Goal: Transaction & Acquisition: Purchase product/service

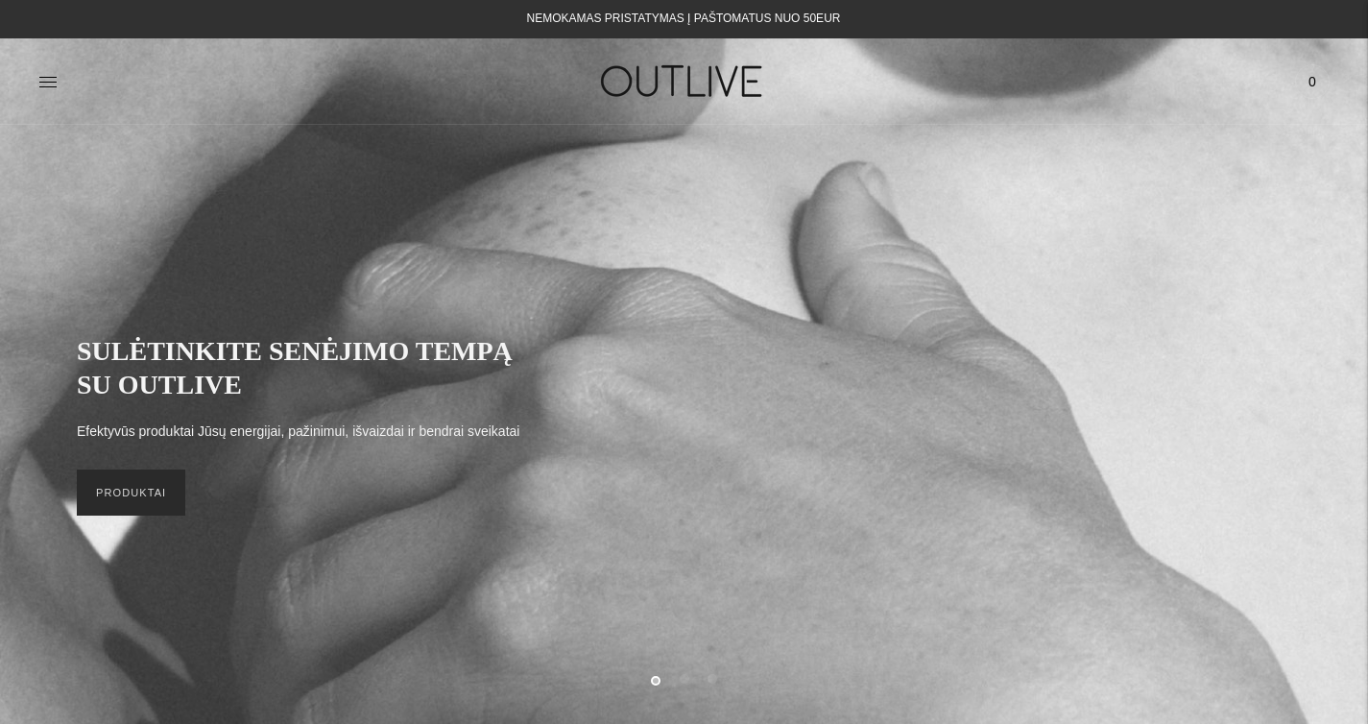
click at [137, 484] on link "PRODUKTAI" at bounding box center [131, 493] width 109 height 46
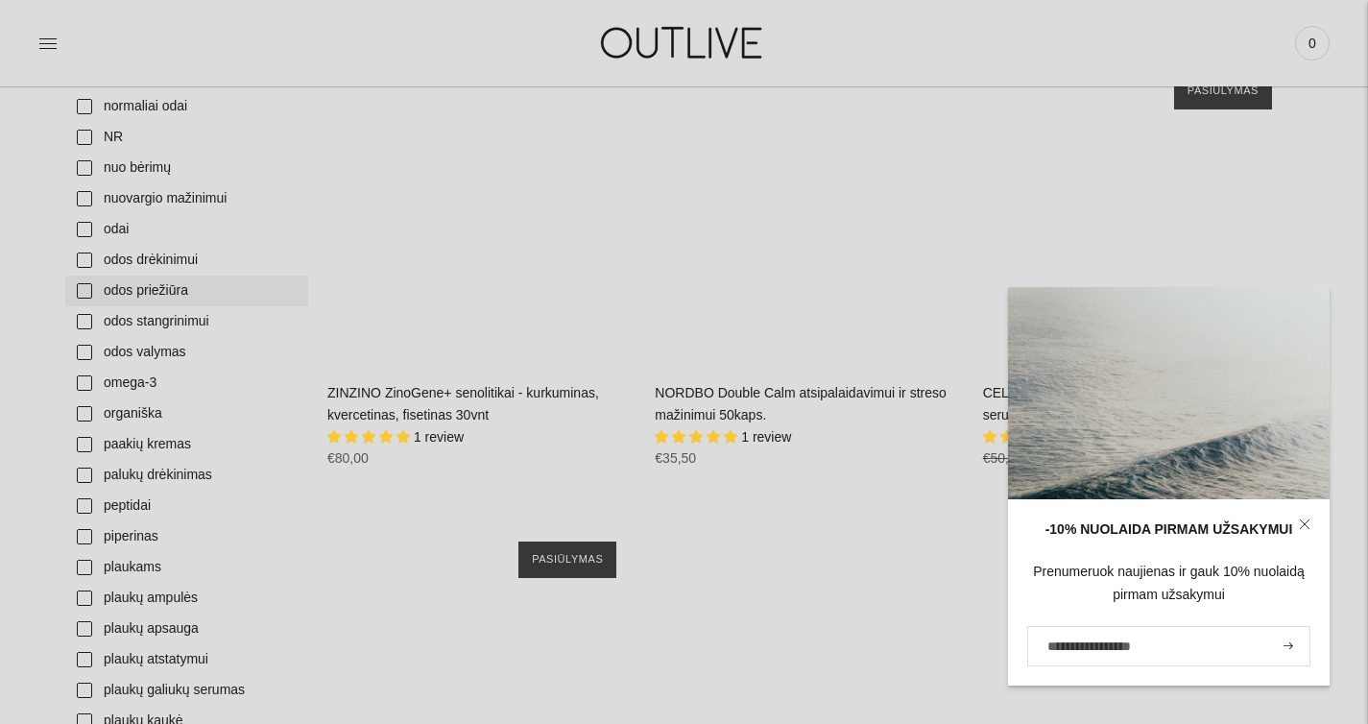
scroll to position [4540, 0]
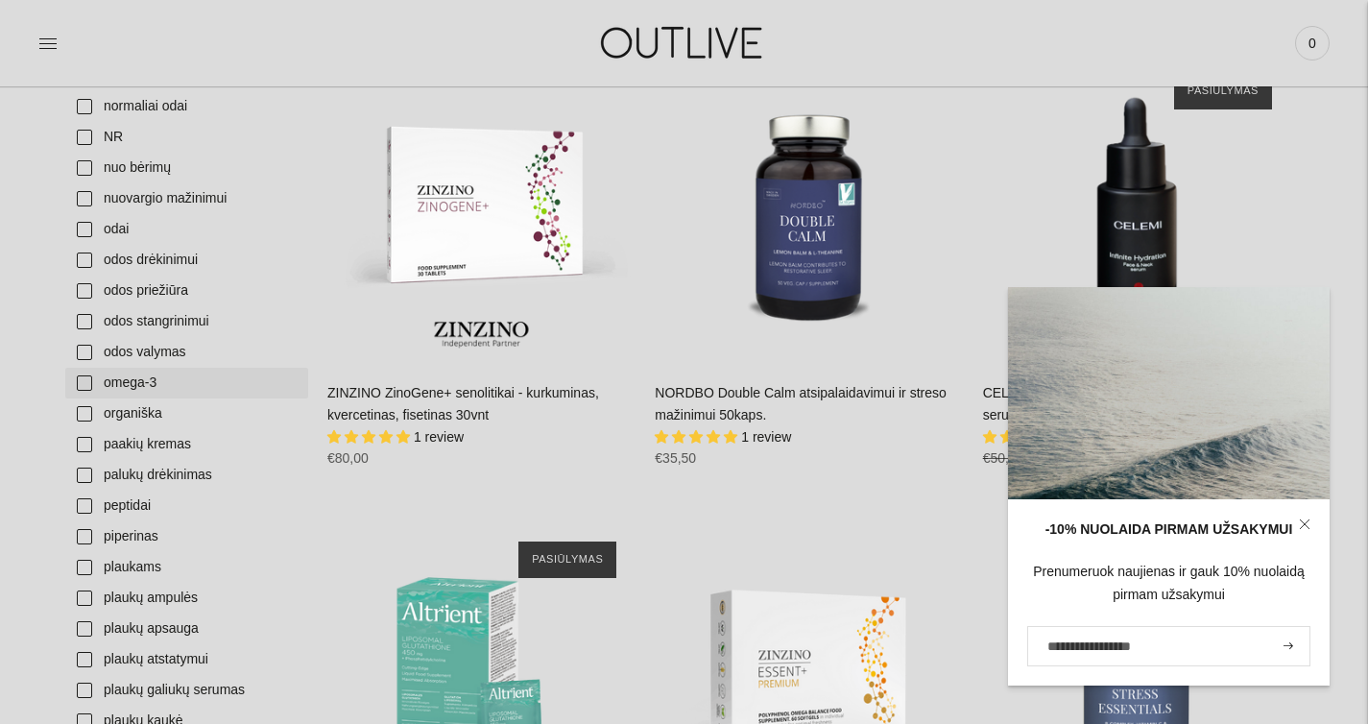
click at [164, 379] on link "omega-3" at bounding box center [186, 383] width 243 height 31
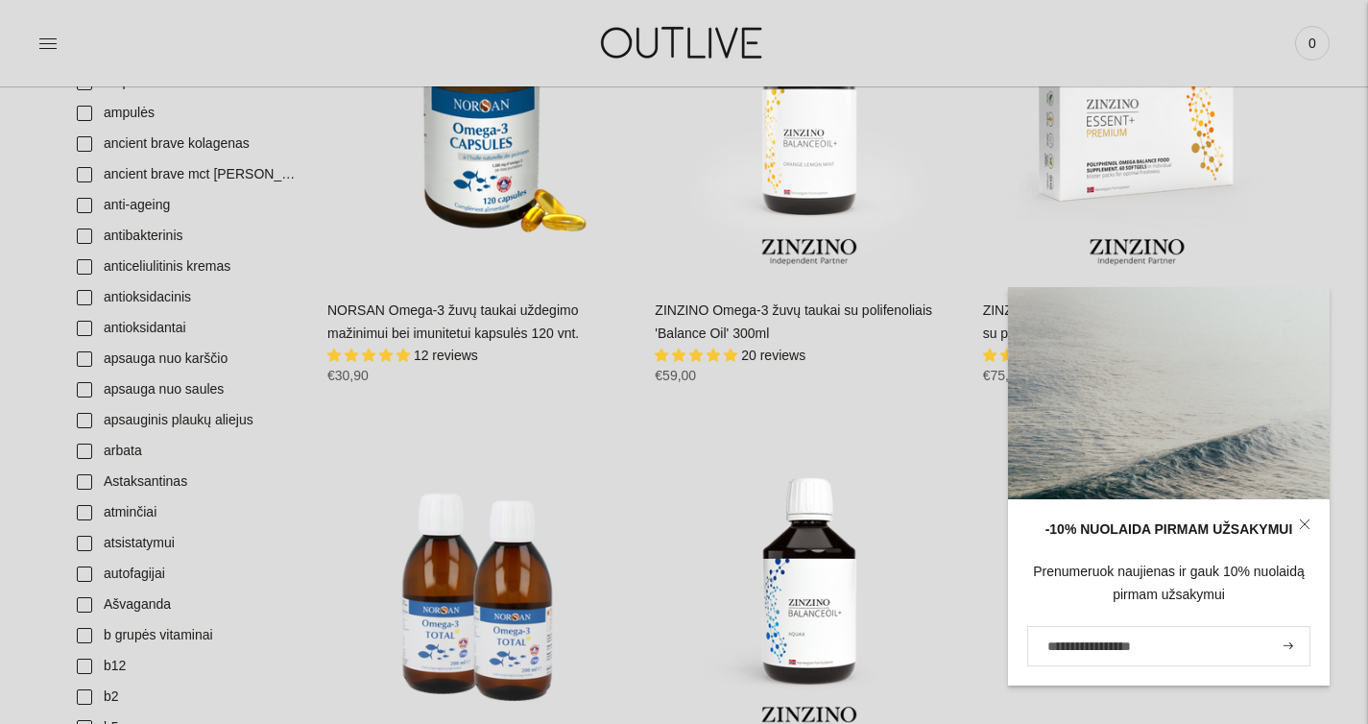
scroll to position [415, 0]
click at [1307, 519] on icon at bounding box center [1305, 525] width 12 height 12
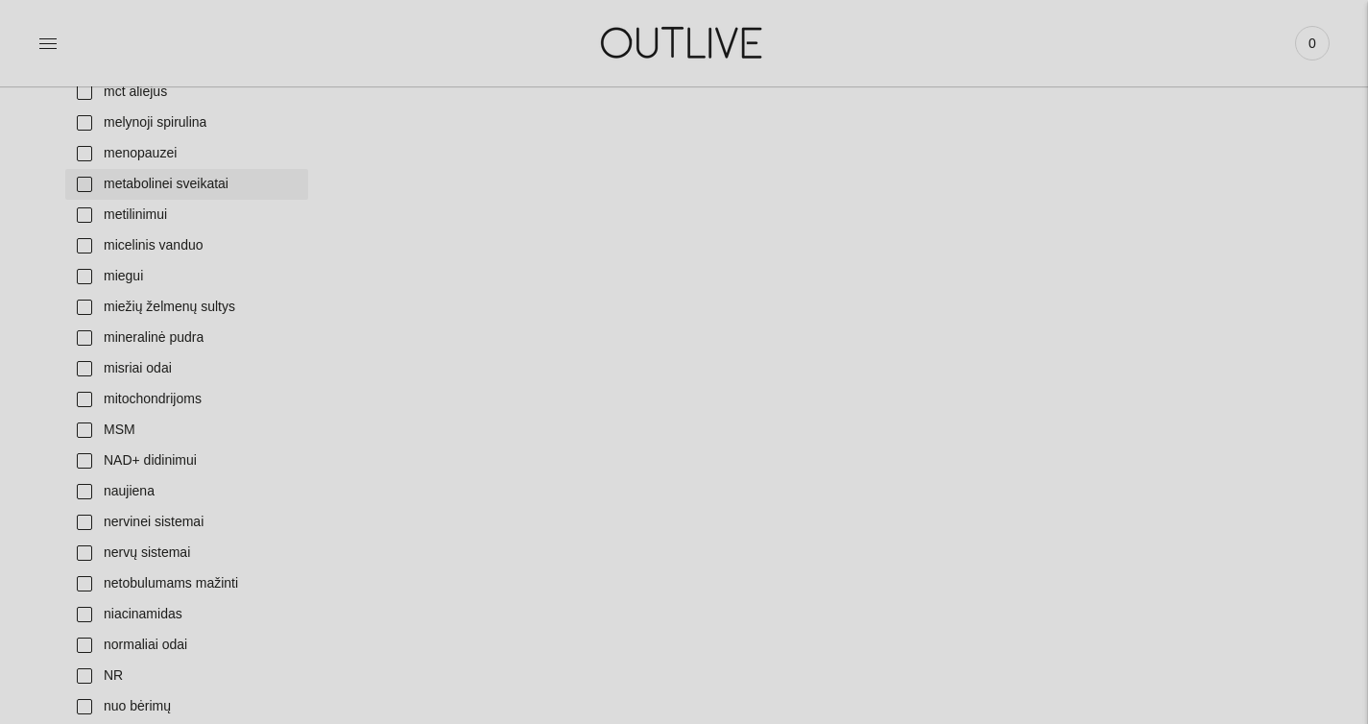
scroll to position [4218, 0]
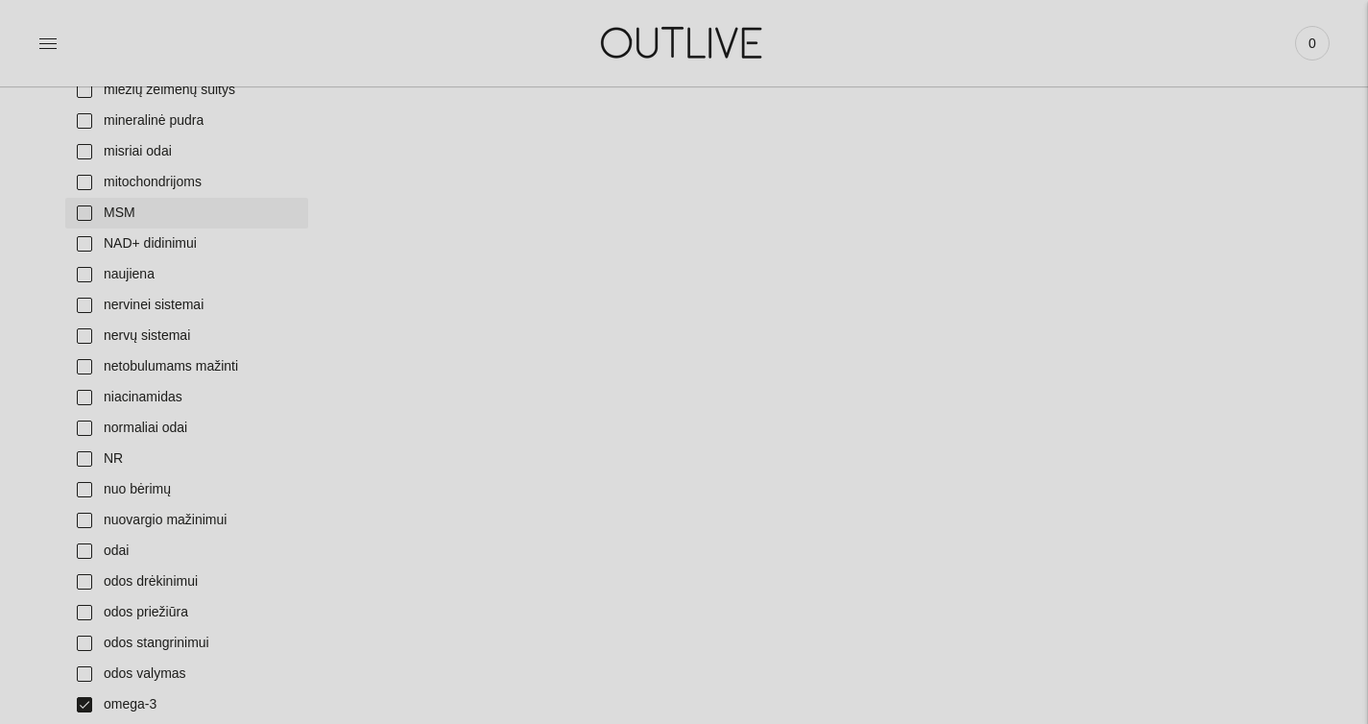
click at [121, 200] on link "MSM" at bounding box center [186, 213] width 243 height 31
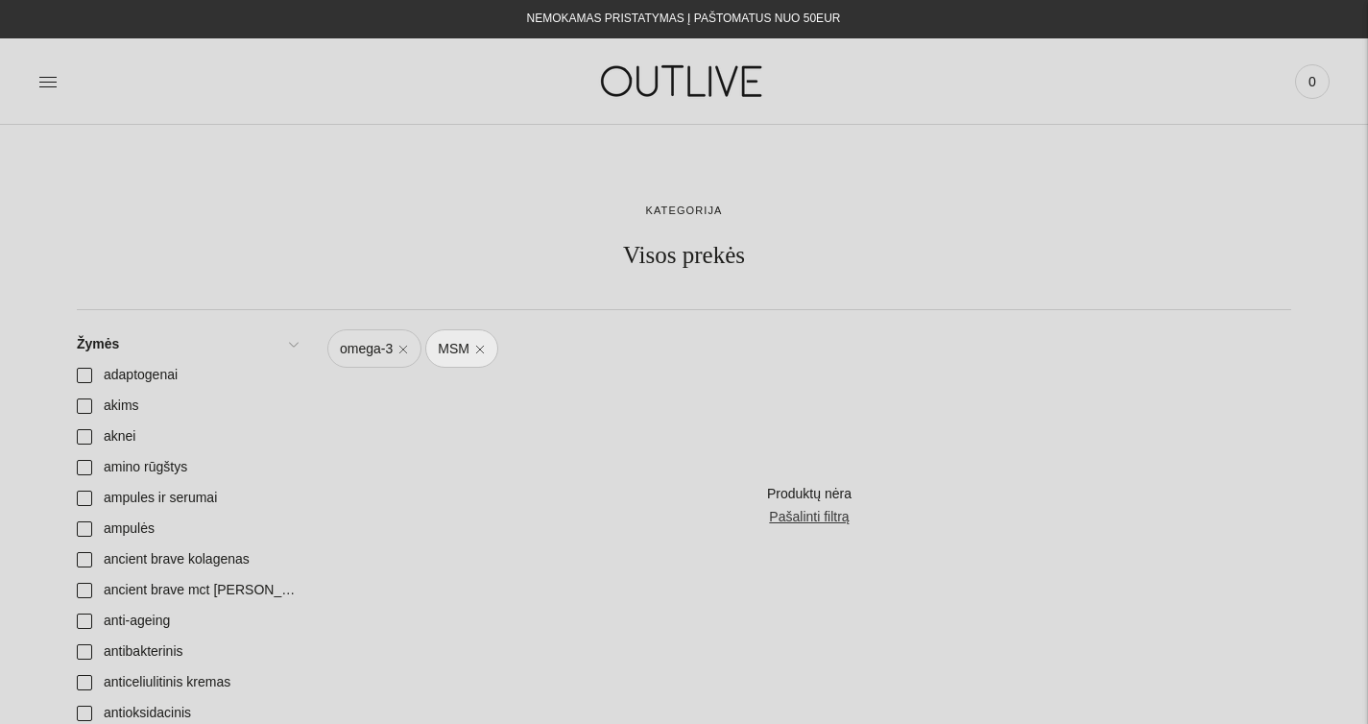
click at [404, 353] on link "omega-3" at bounding box center [374, 348] width 94 height 38
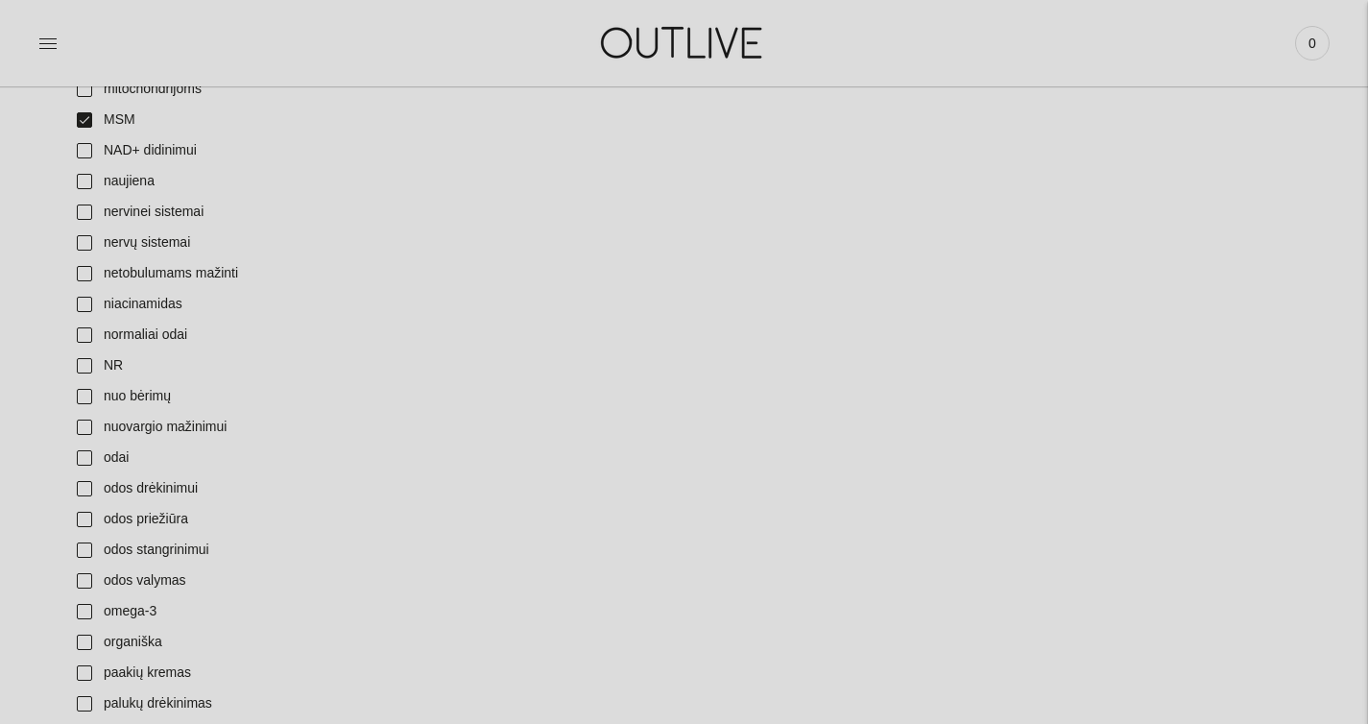
scroll to position [4312, 0]
click at [125, 120] on link "MSM" at bounding box center [186, 119] width 243 height 31
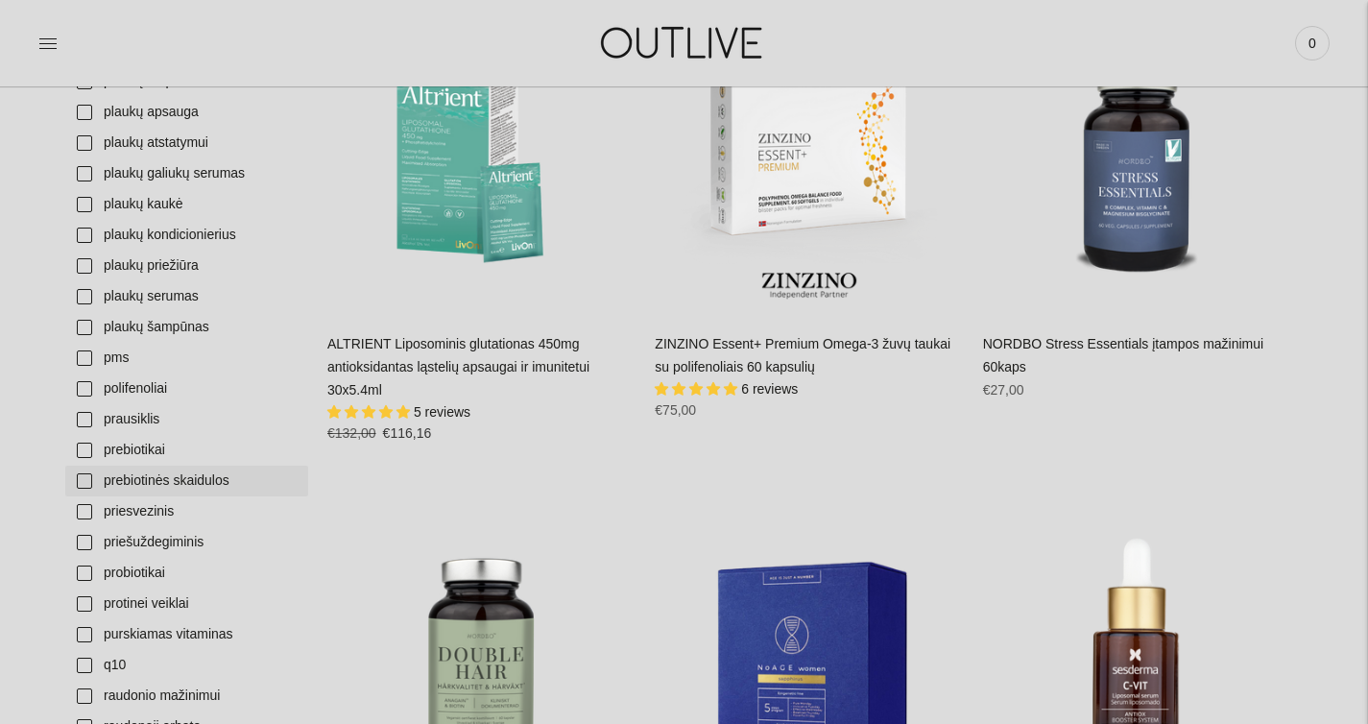
scroll to position [5285, 0]
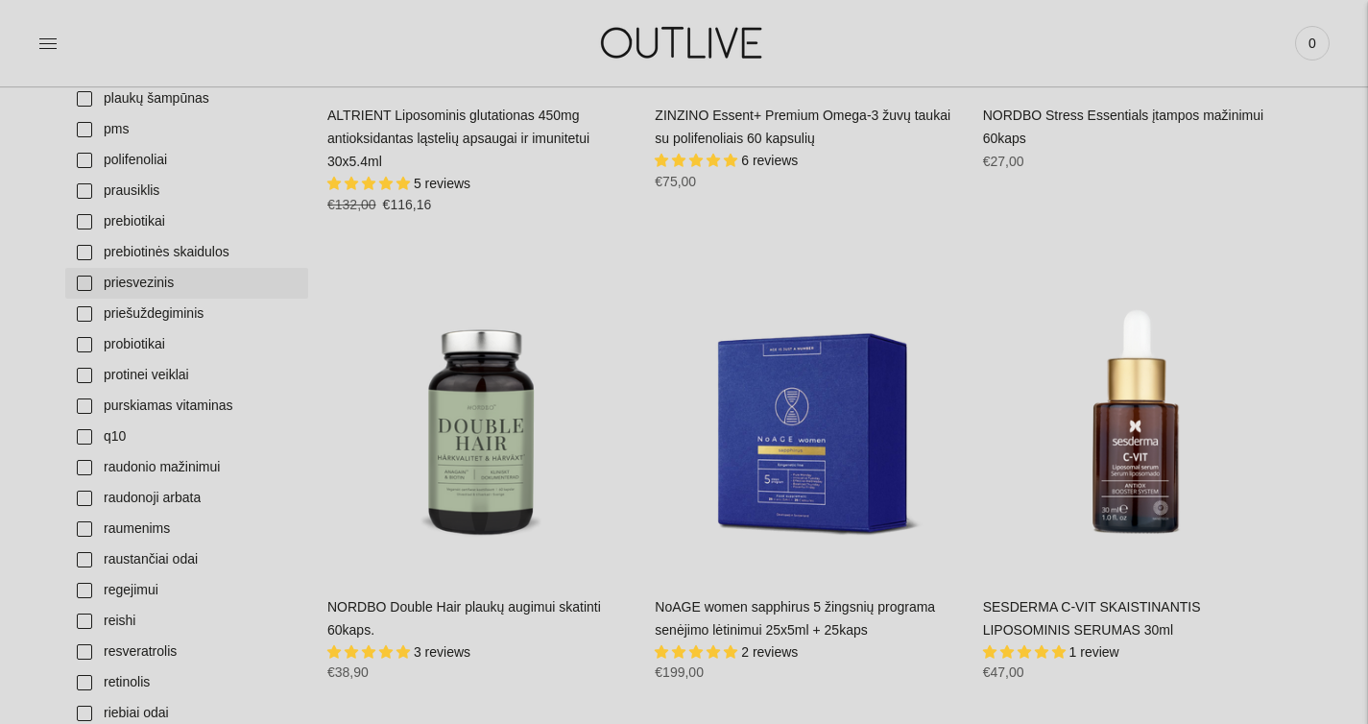
click at [155, 291] on link "priesvezinis" at bounding box center [186, 283] width 243 height 31
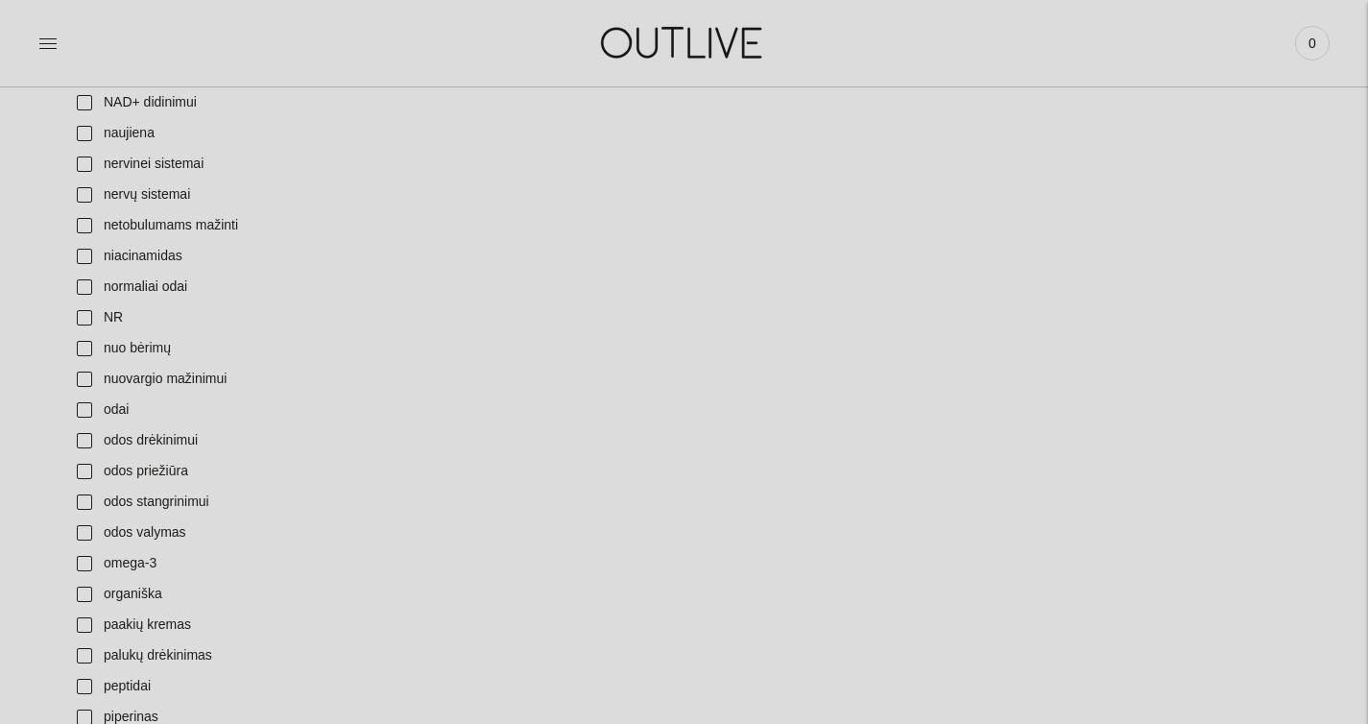
scroll to position [5065, 0]
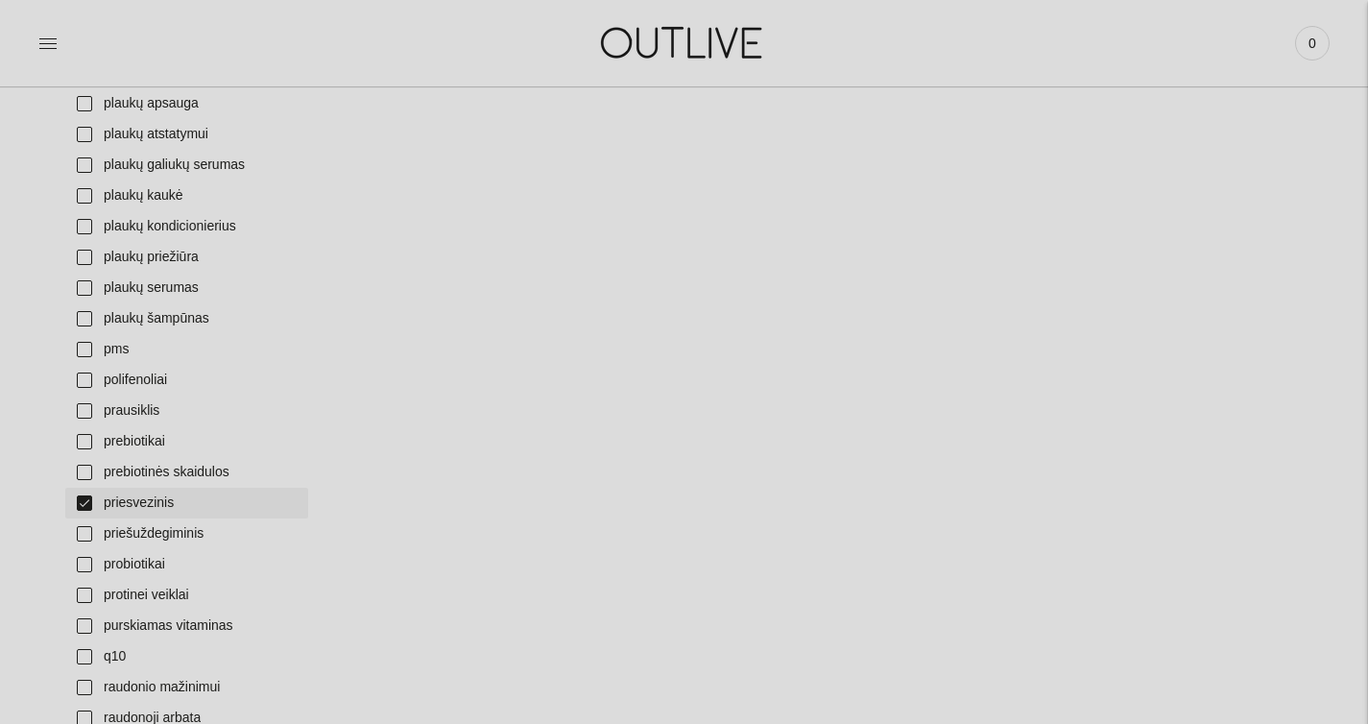
click at [149, 510] on link "priesvezinis" at bounding box center [186, 503] width 243 height 31
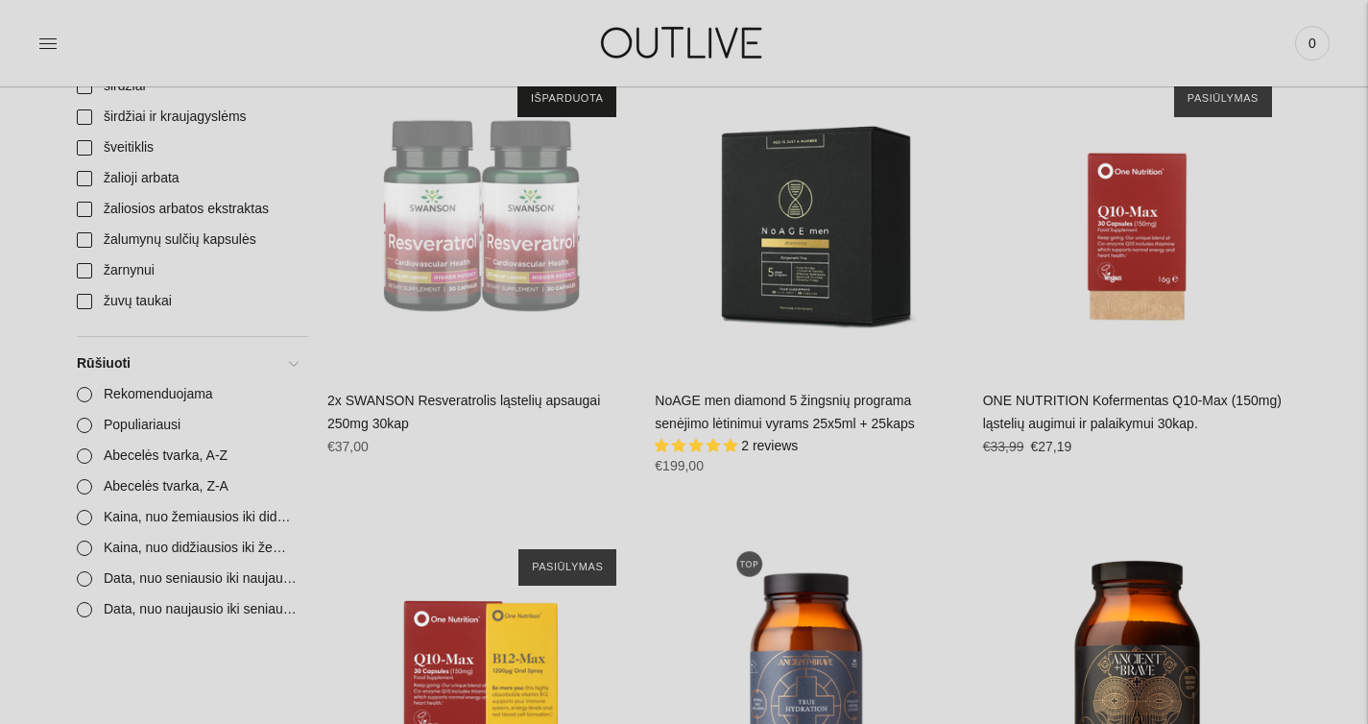
scroll to position [6950, 0]
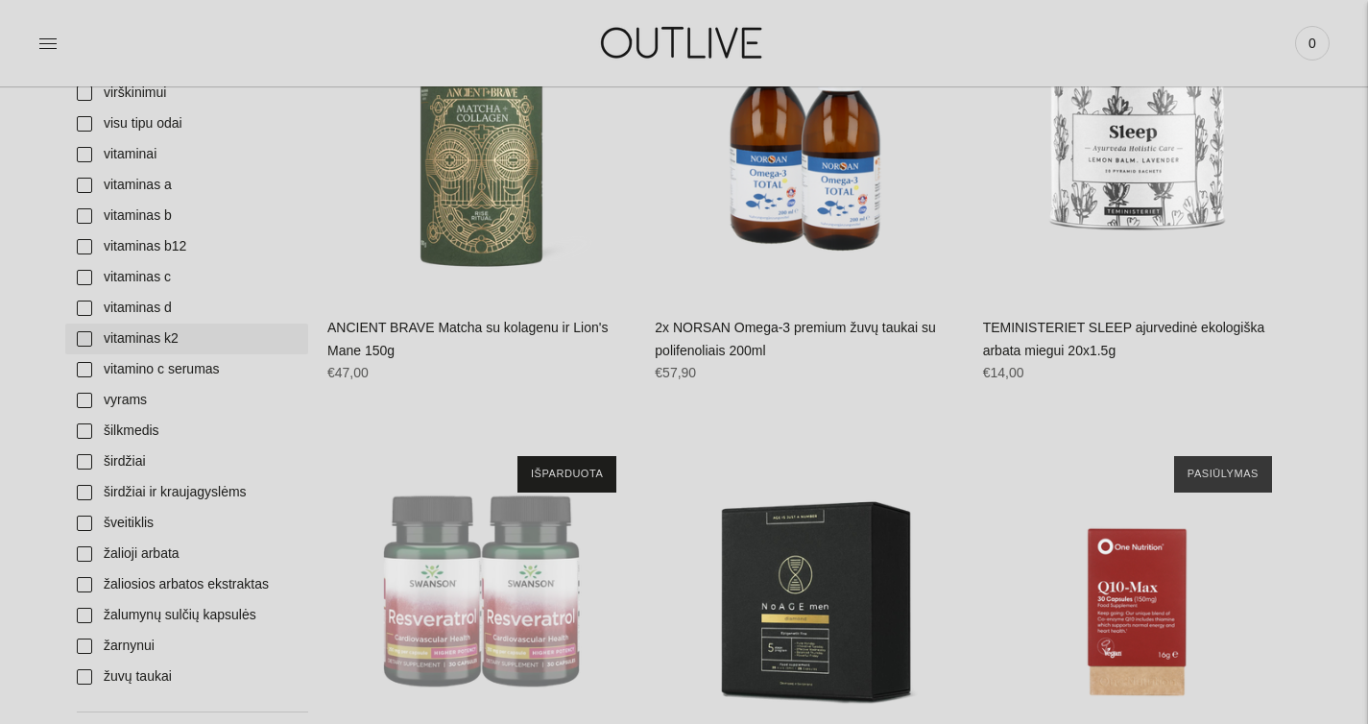
click at [157, 347] on link "vitaminas k2" at bounding box center [186, 339] width 243 height 31
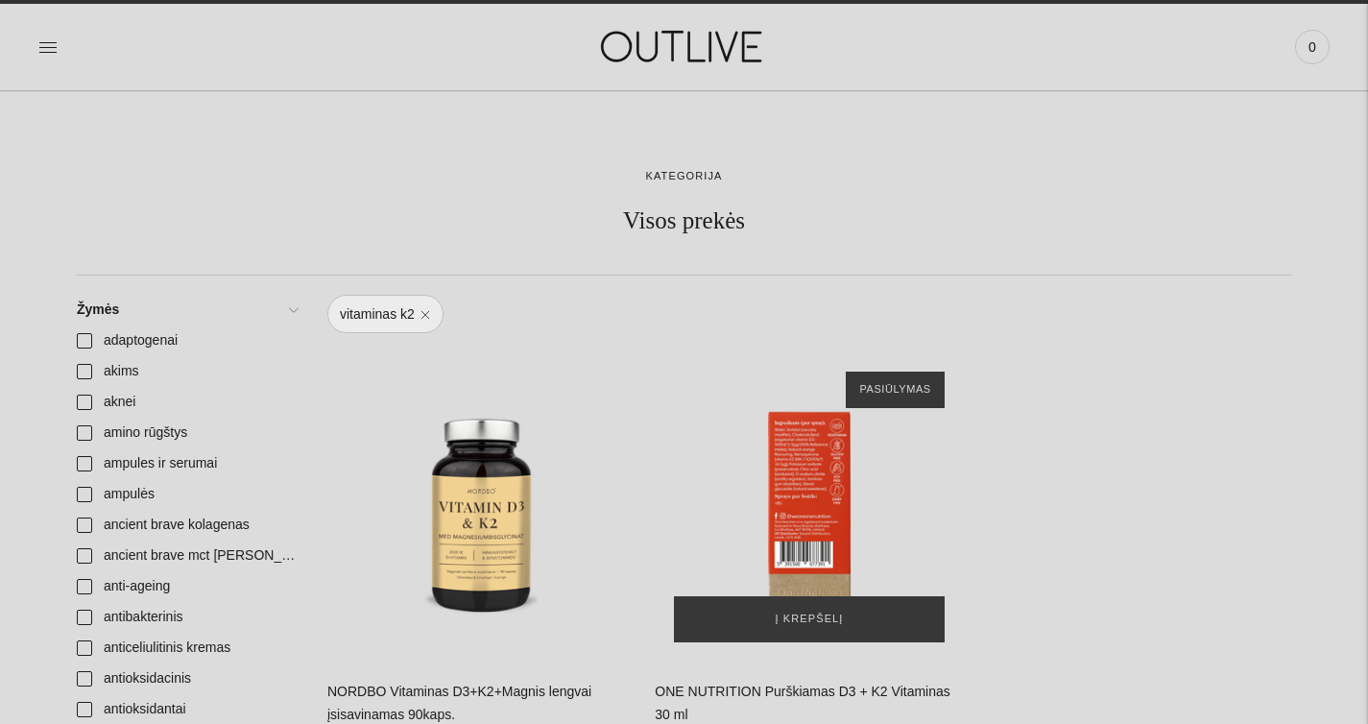
scroll to position [204, 0]
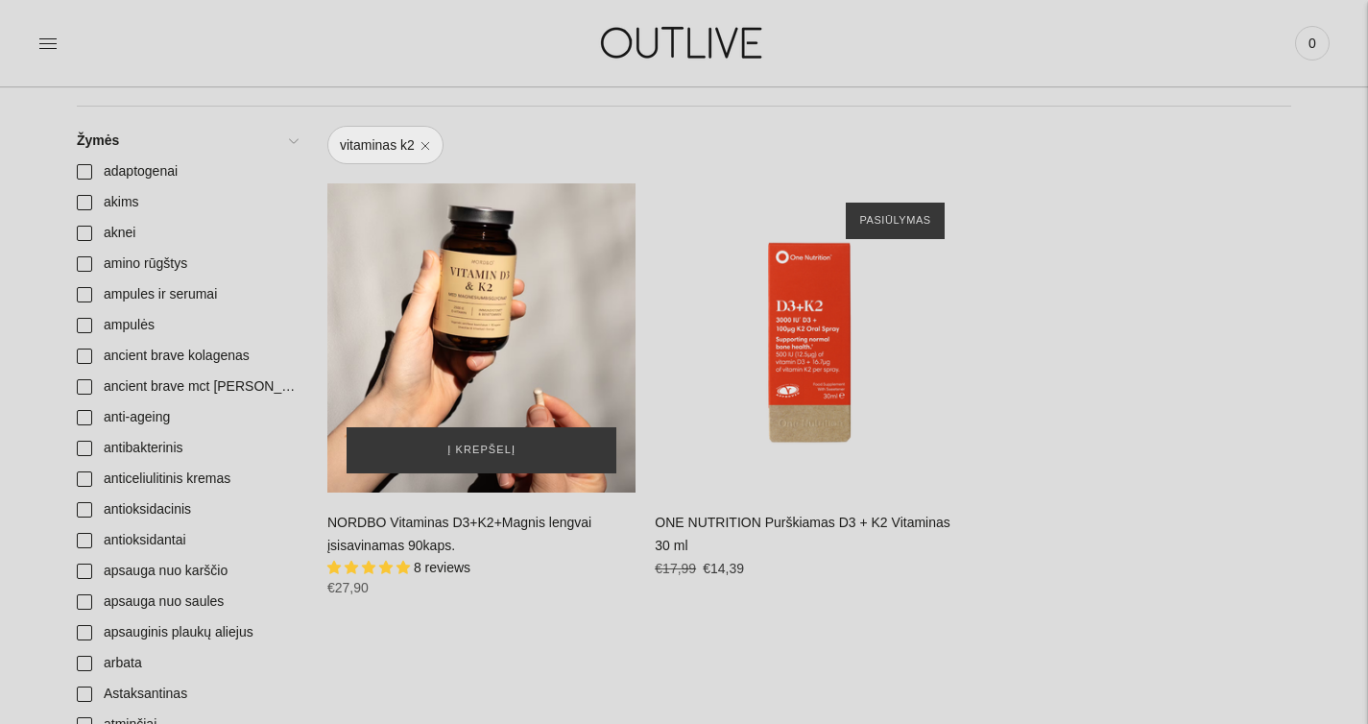
click at [504, 371] on div "NORDBO Vitaminas D3+K2+Magnis lengvai įsisavinamas 90kaps.\a" at bounding box center [481, 337] width 308 height 308
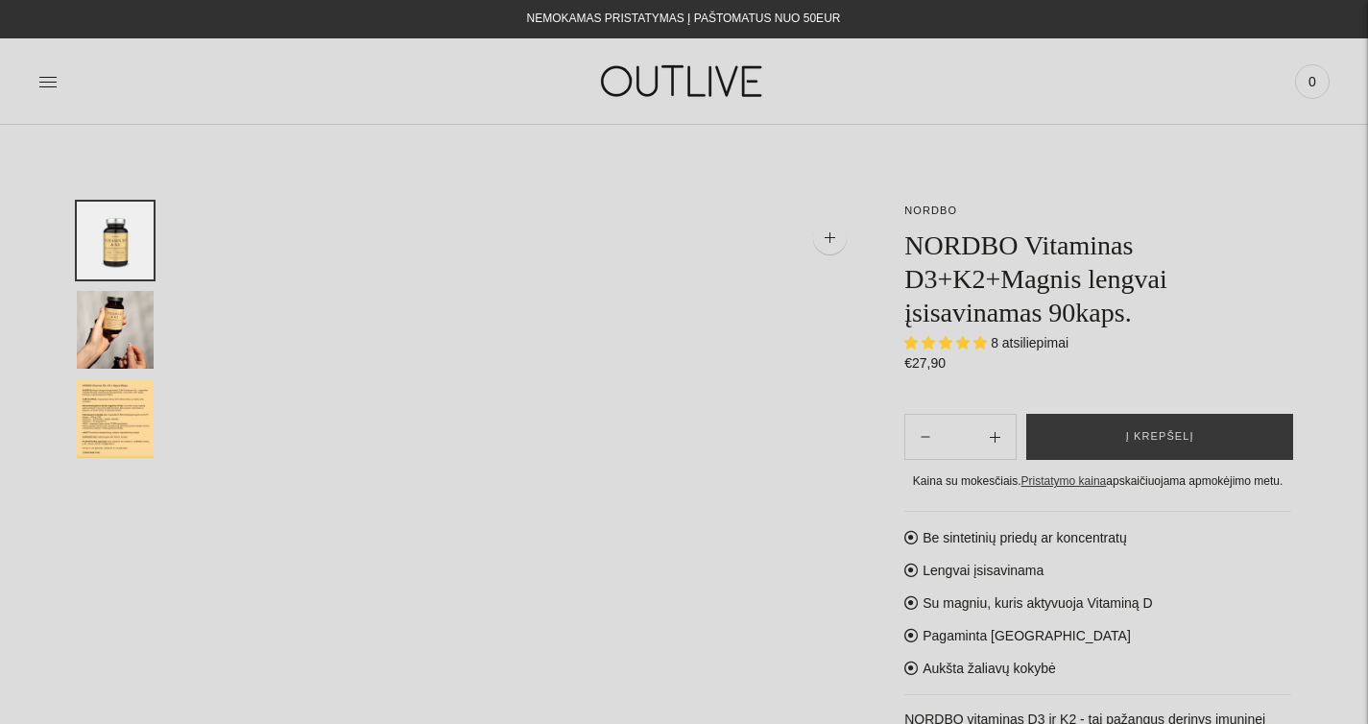
select select "**********"
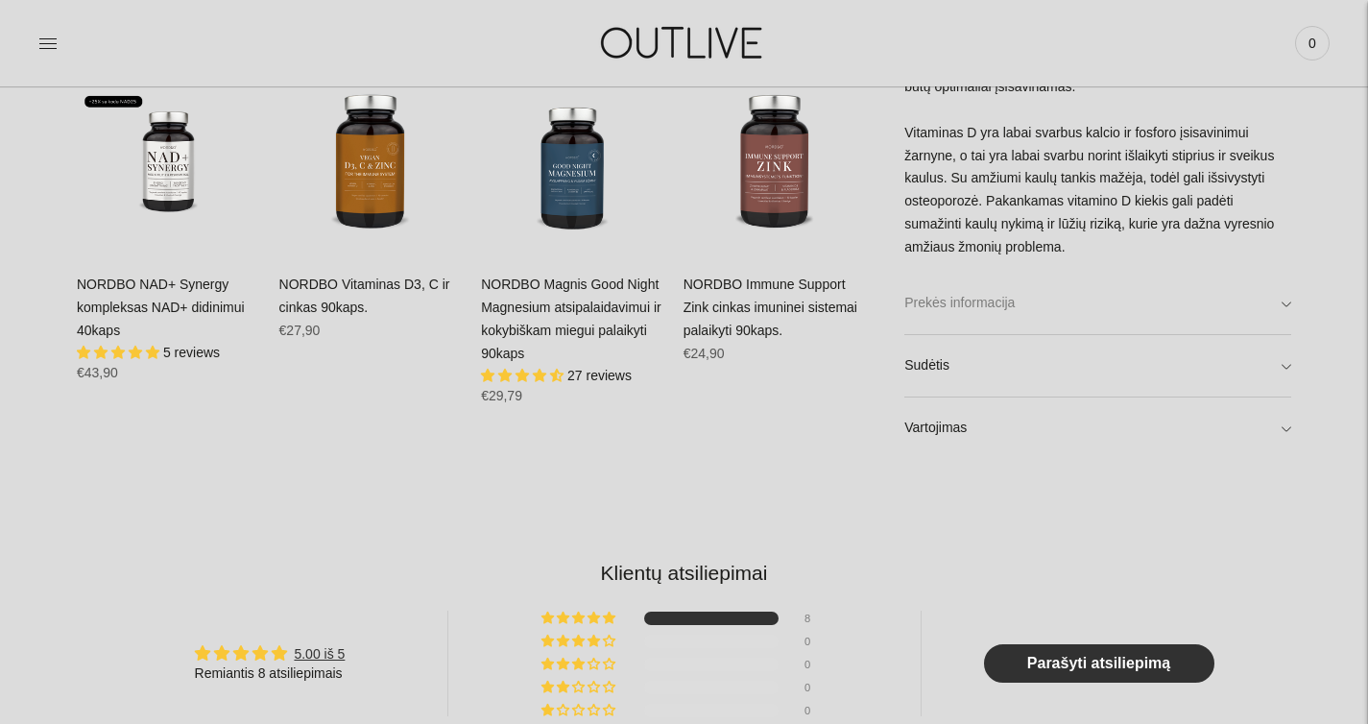
scroll to position [1223, 0]
click at [1053, 384] on link "Sudėtis" at bounding box center [1098, 366] width 387 height 61
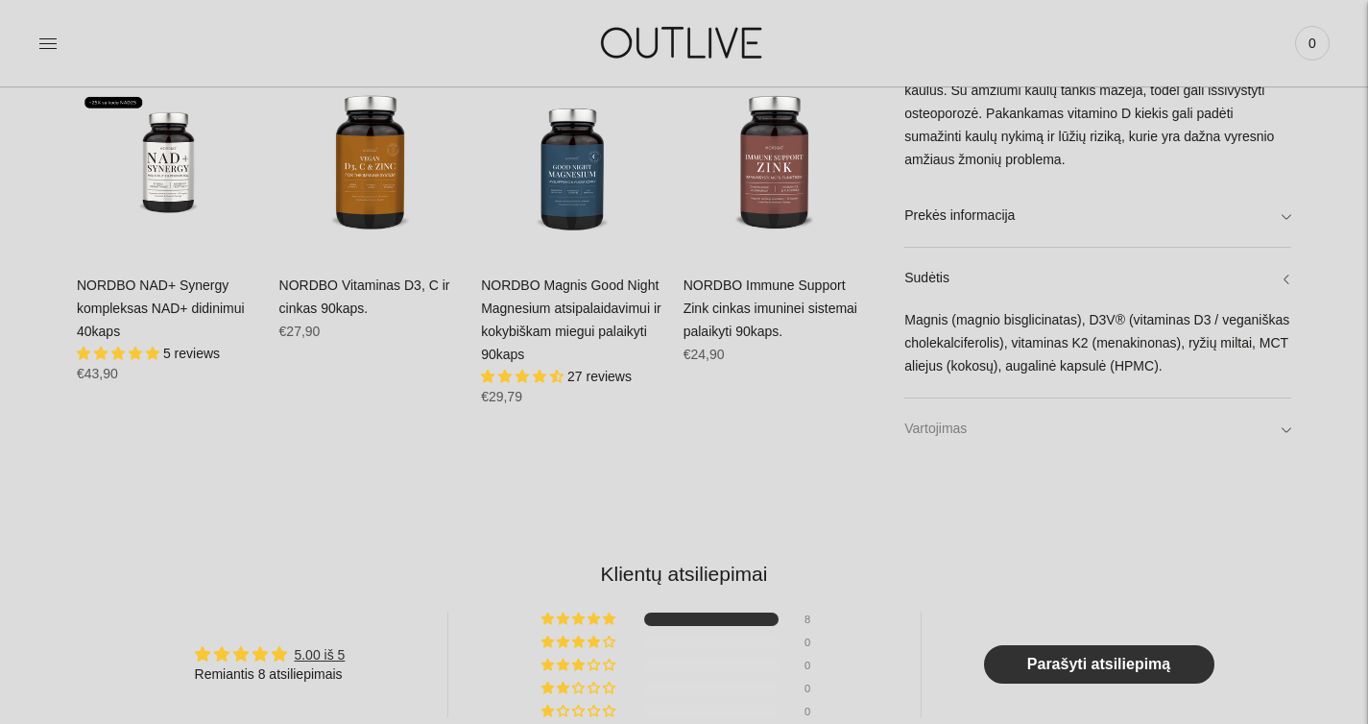
click at [1087, 428] on link "Vartojimas" at bounding box center [1098, 428] width 387 height 61
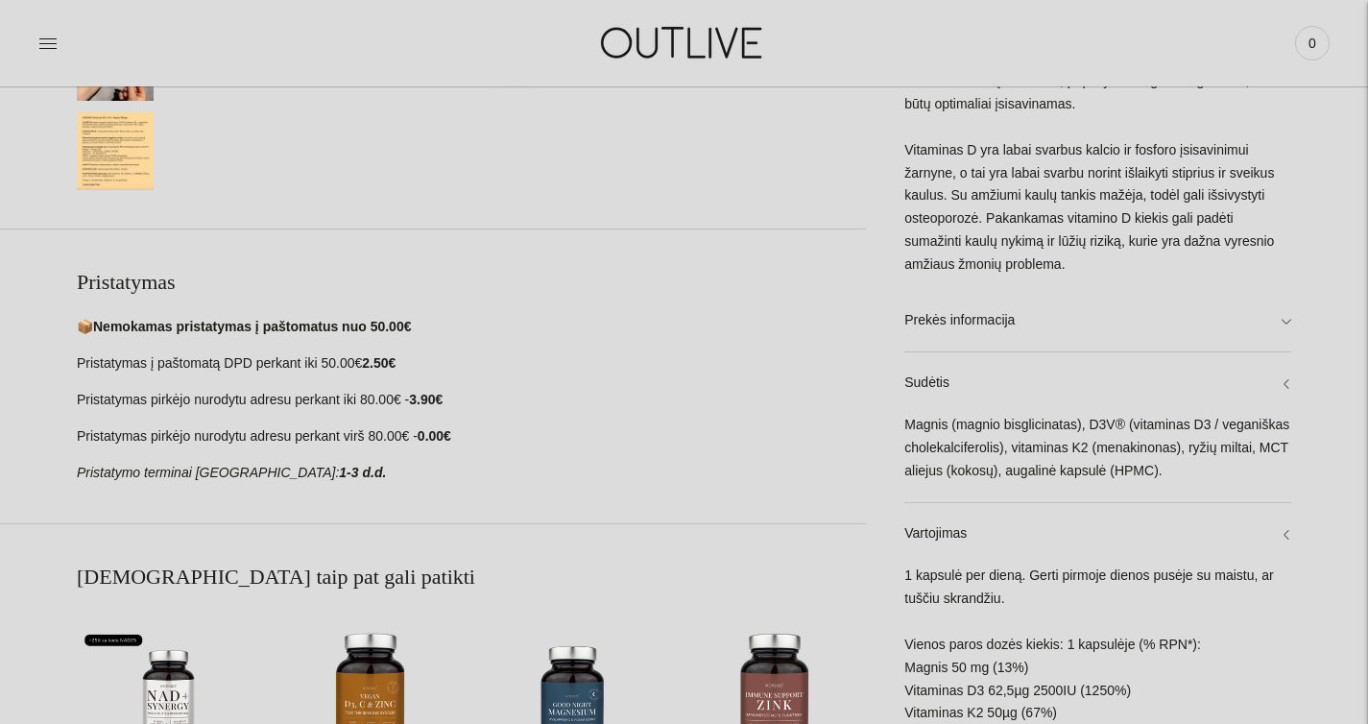
scroll to position [384, 0]
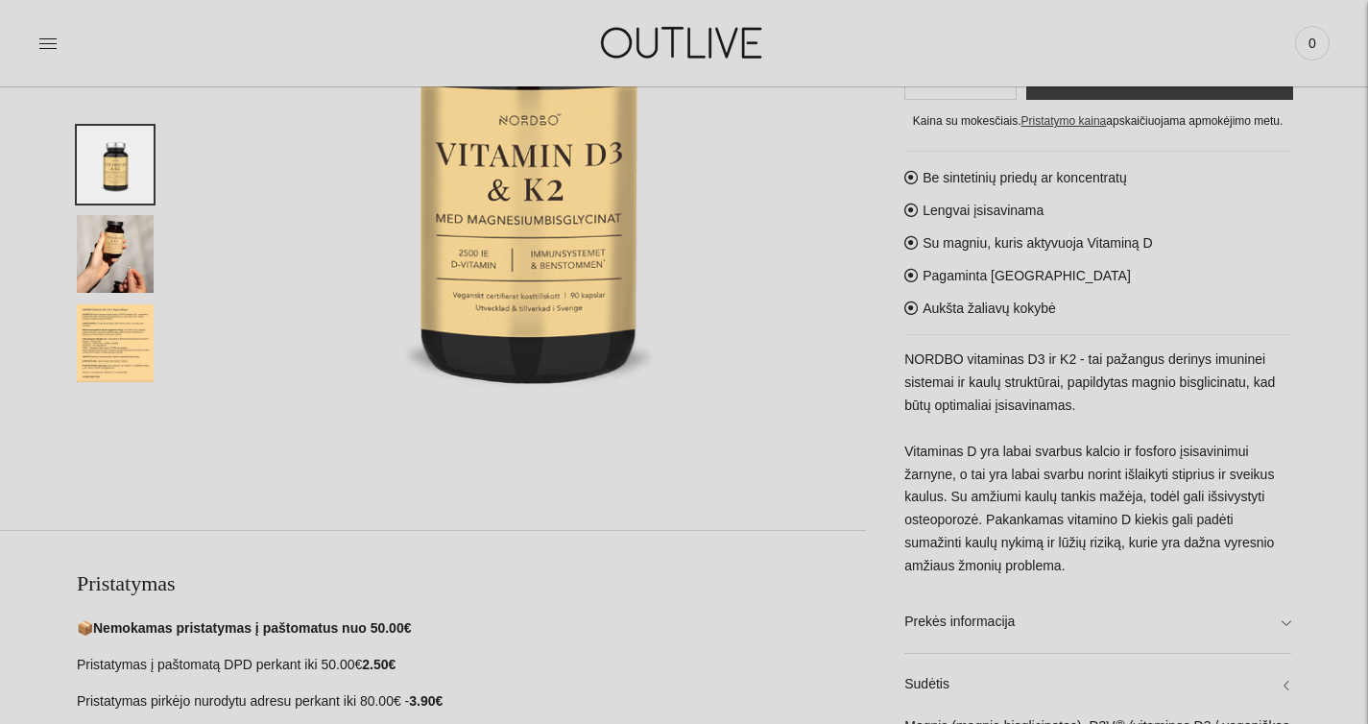
click at [92, 339] on img "Translation missing: en.general.accessibility.image_thumbail" at bounding box center [115, 343] width 77 height 78
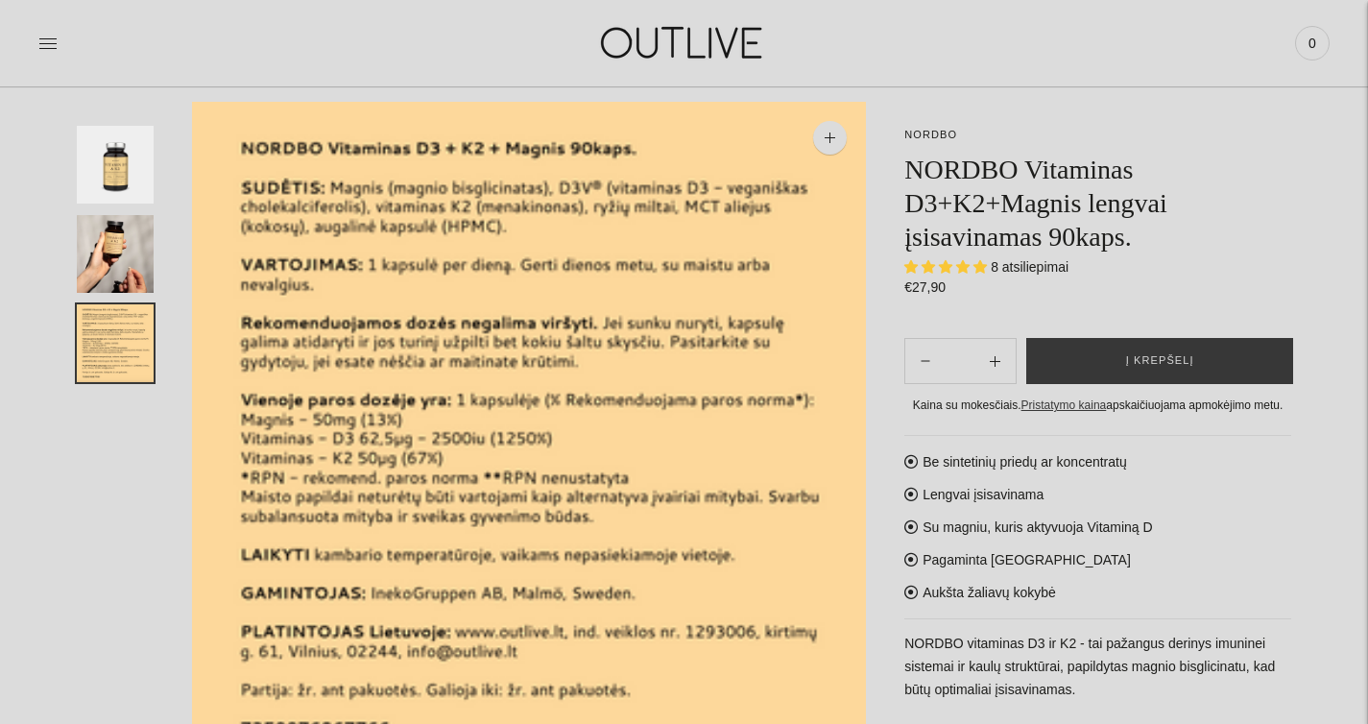
scroll to position [197, 0]
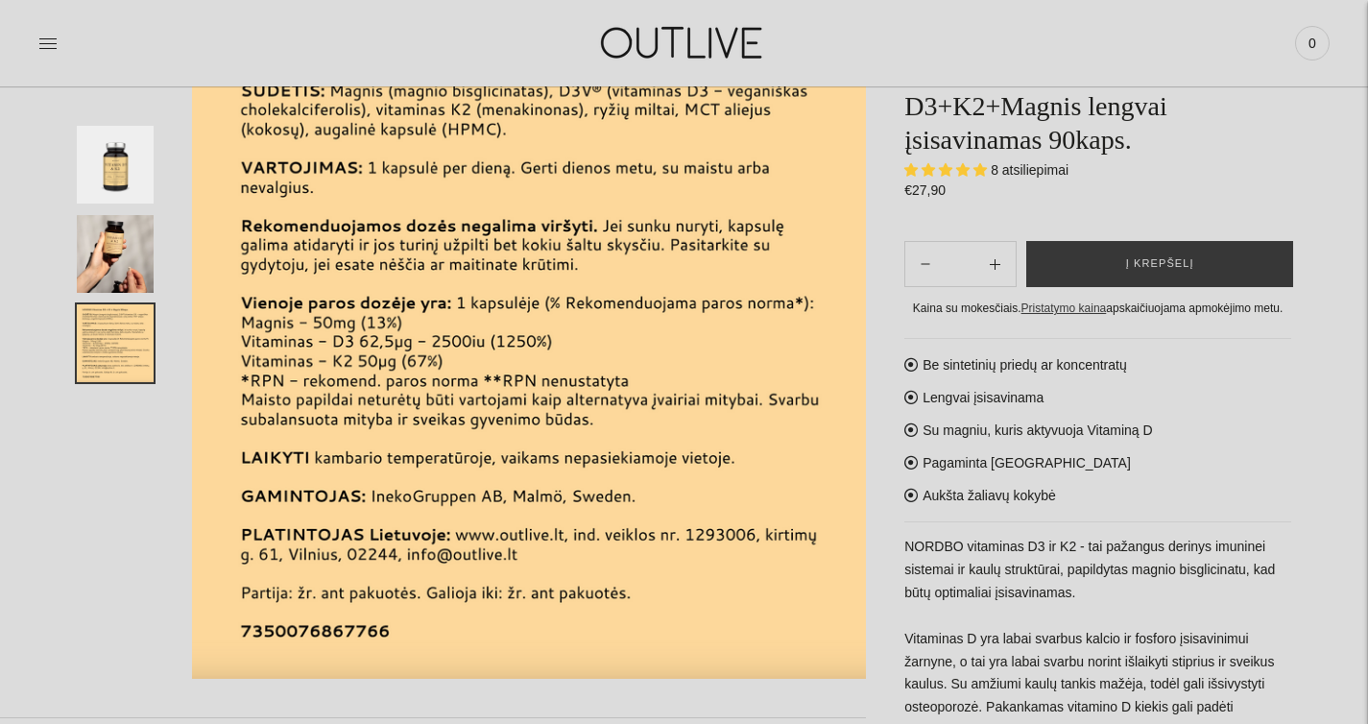
click at [84, 260] on img "Translation missing: en.general.accessibility.image_thumbail" at bounding box center [115, 254] width 77 height 78
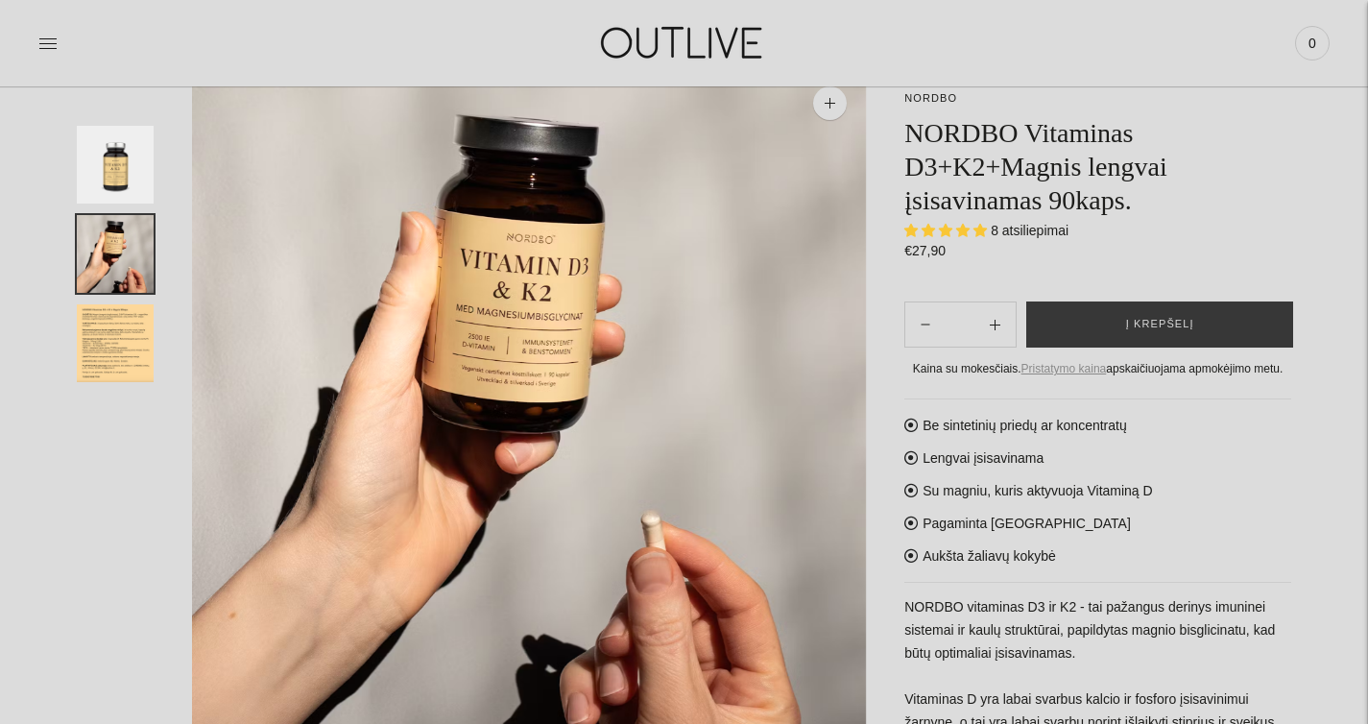
scroll to position [138, 0]
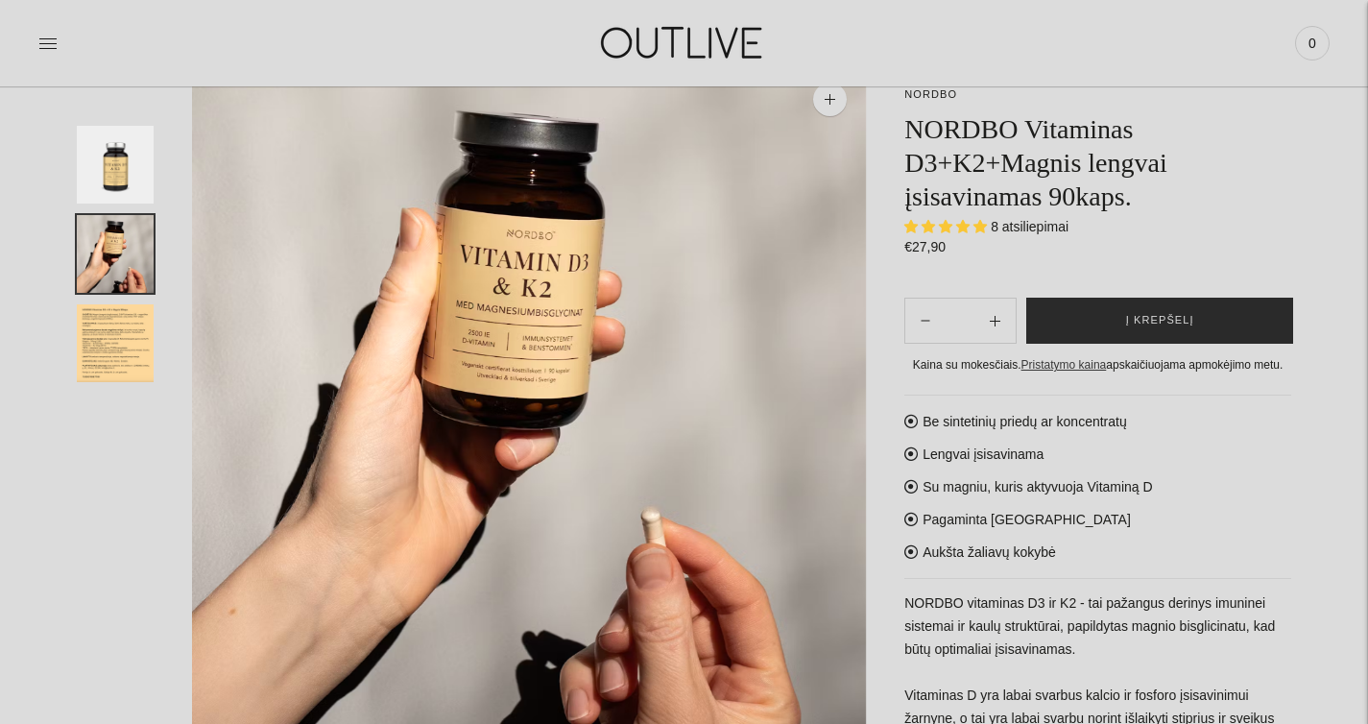
click at [1152, 316] on span "Į krepšelį" at bounding box center [1160, 320] width 68 height 19
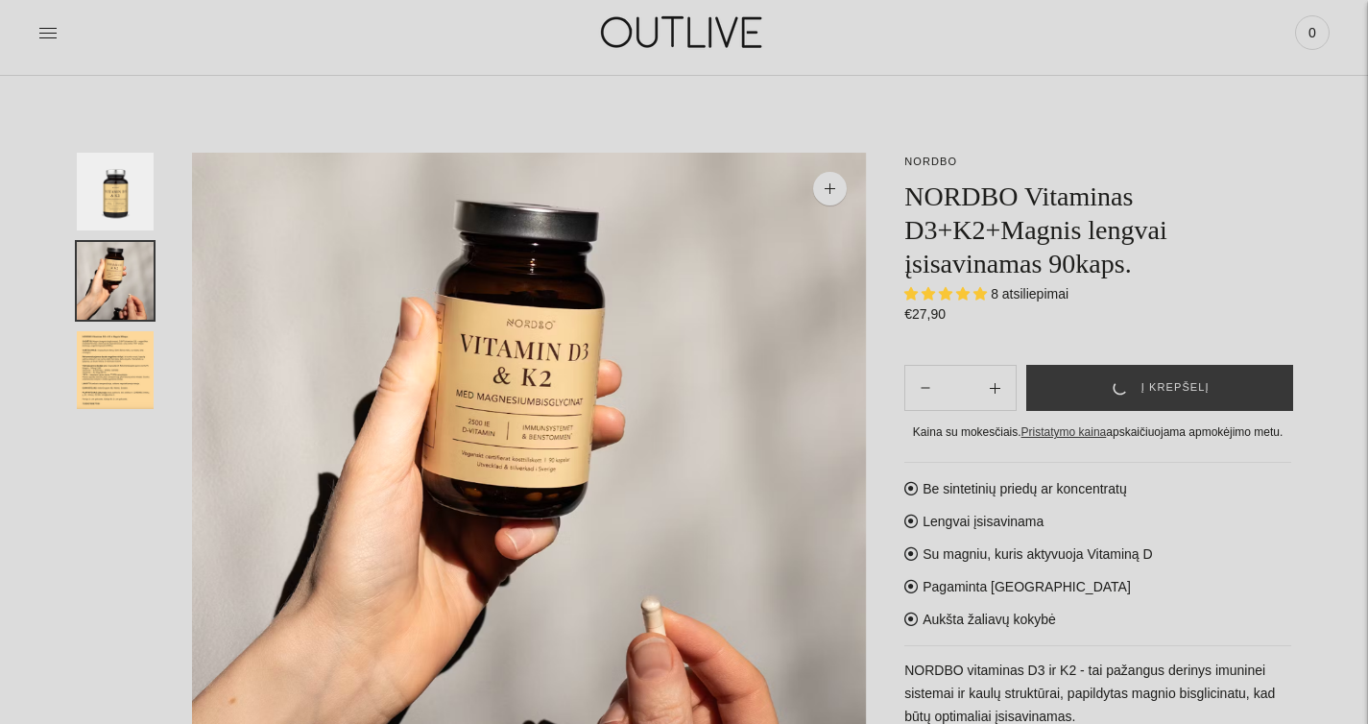
scroll to position [0, 0]
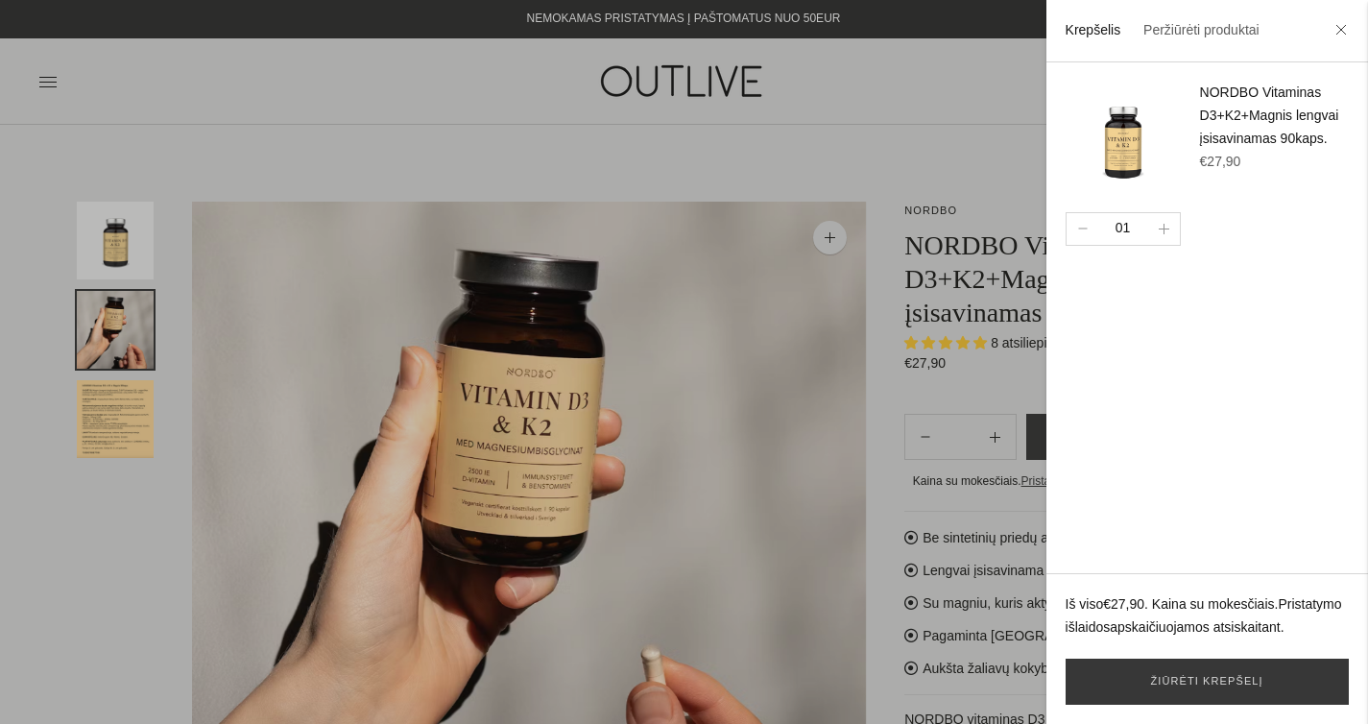
click at [519, 62] on div at bounding box center [684, 362] width 1368 height 724
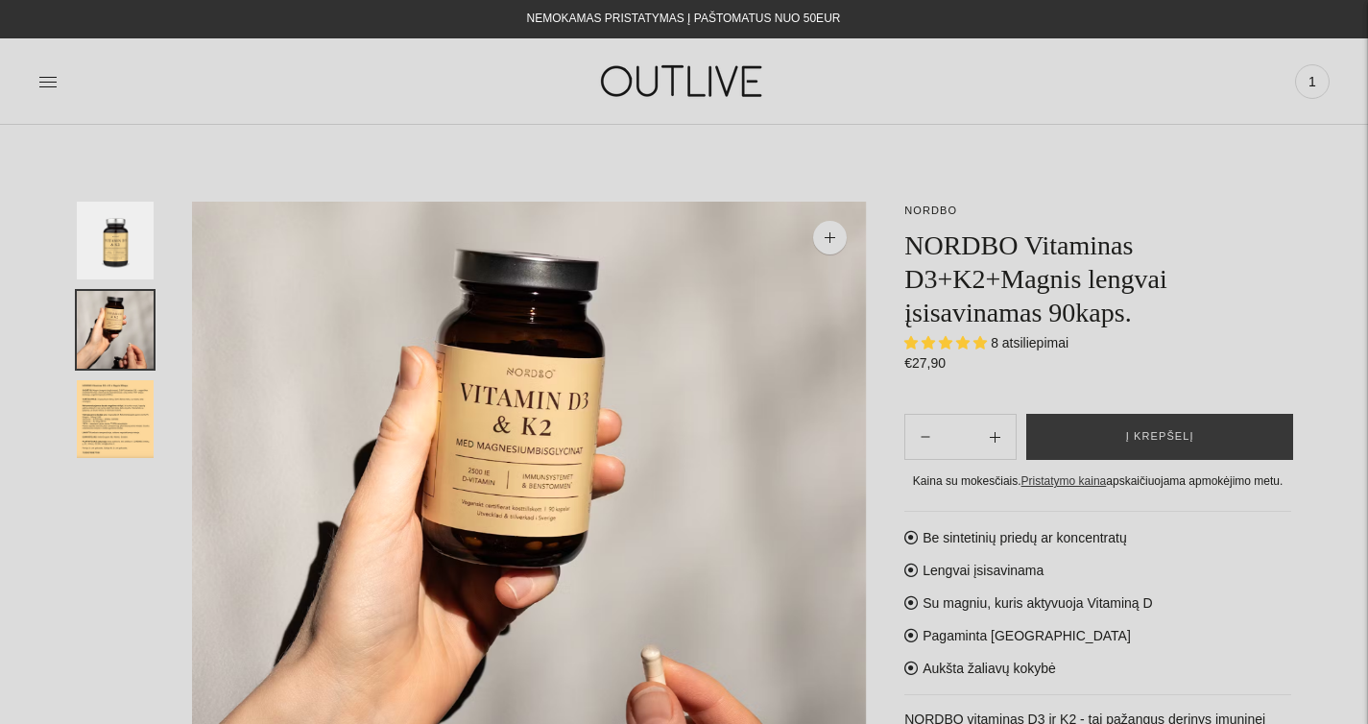
click at [696, 82] on img at bounding box center [684, 81] width 240 height 66
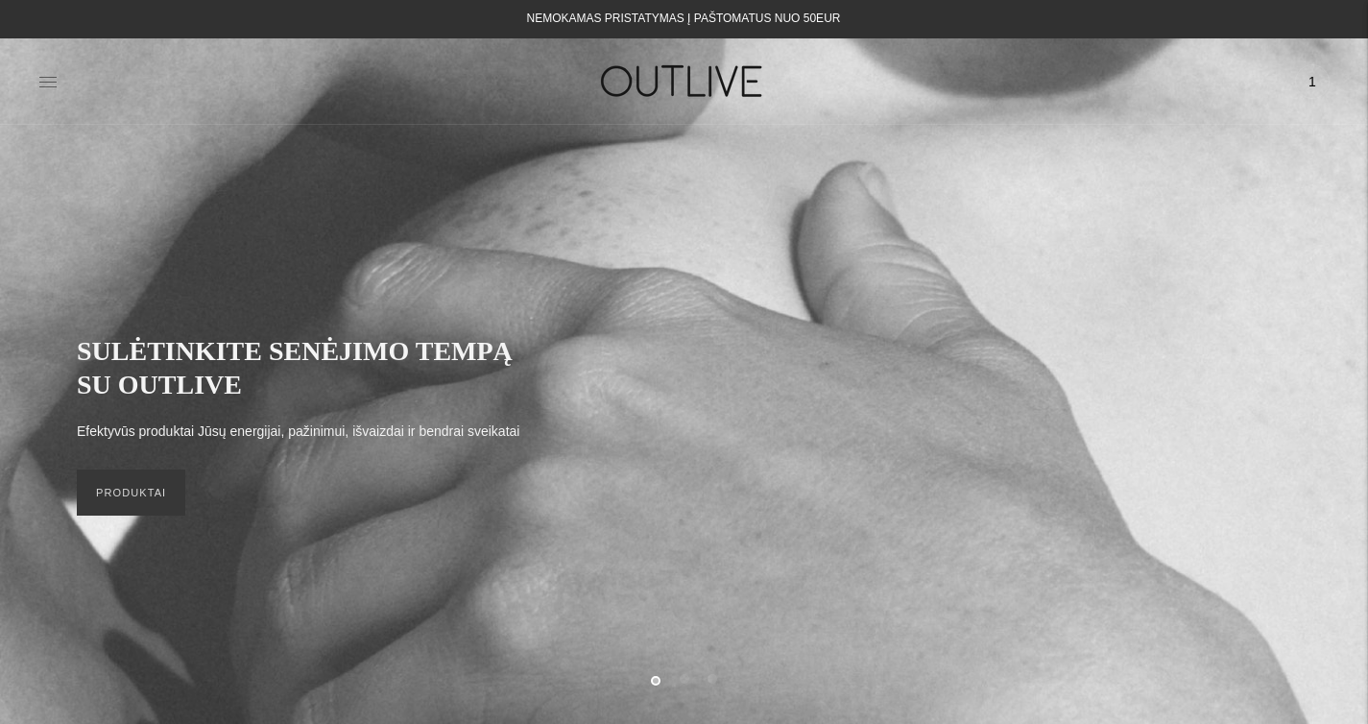
click at [50, 81] on icon at bounding box center [47, 81] width 19 height 19
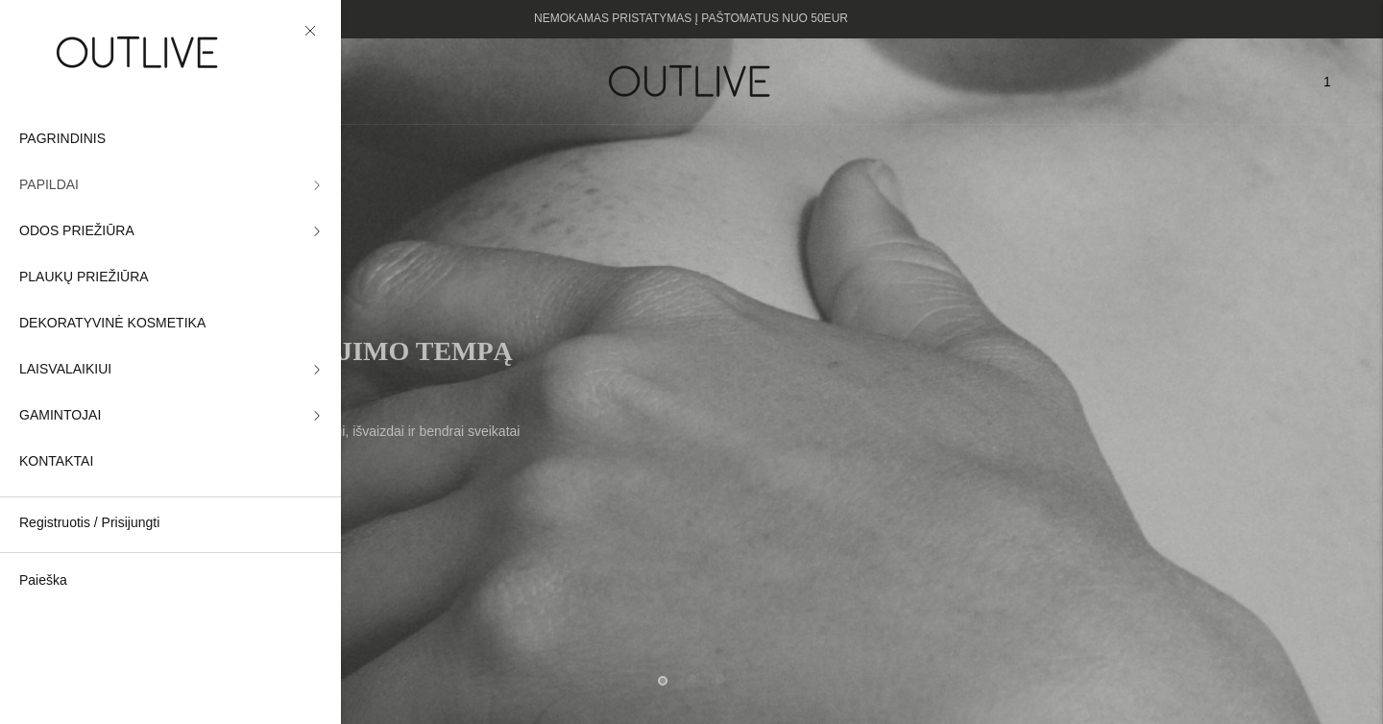
click at [279, 188] on link "PAPILDAI" at bounding box center [170, 185] width 341 height 46
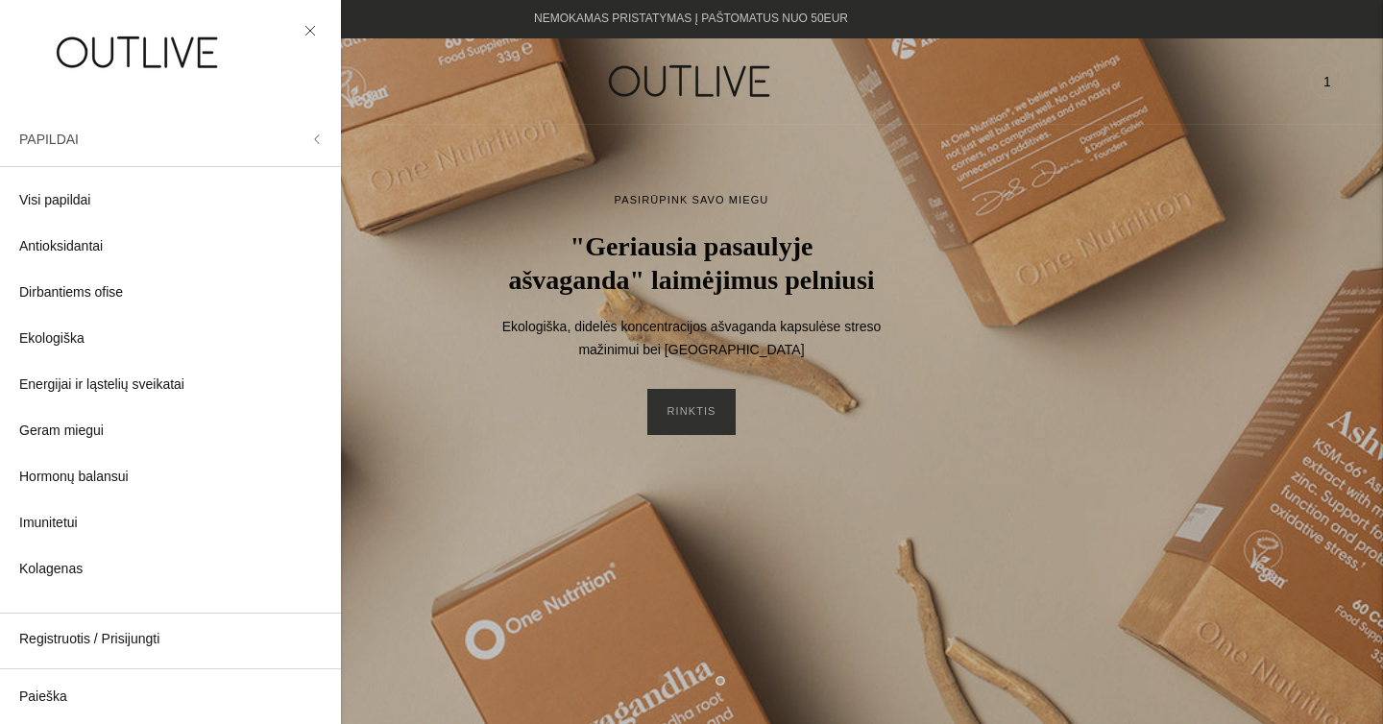
click at [84, 139] on button "PAPILDAI" at bounding box center [170, 139] width 341 height 46
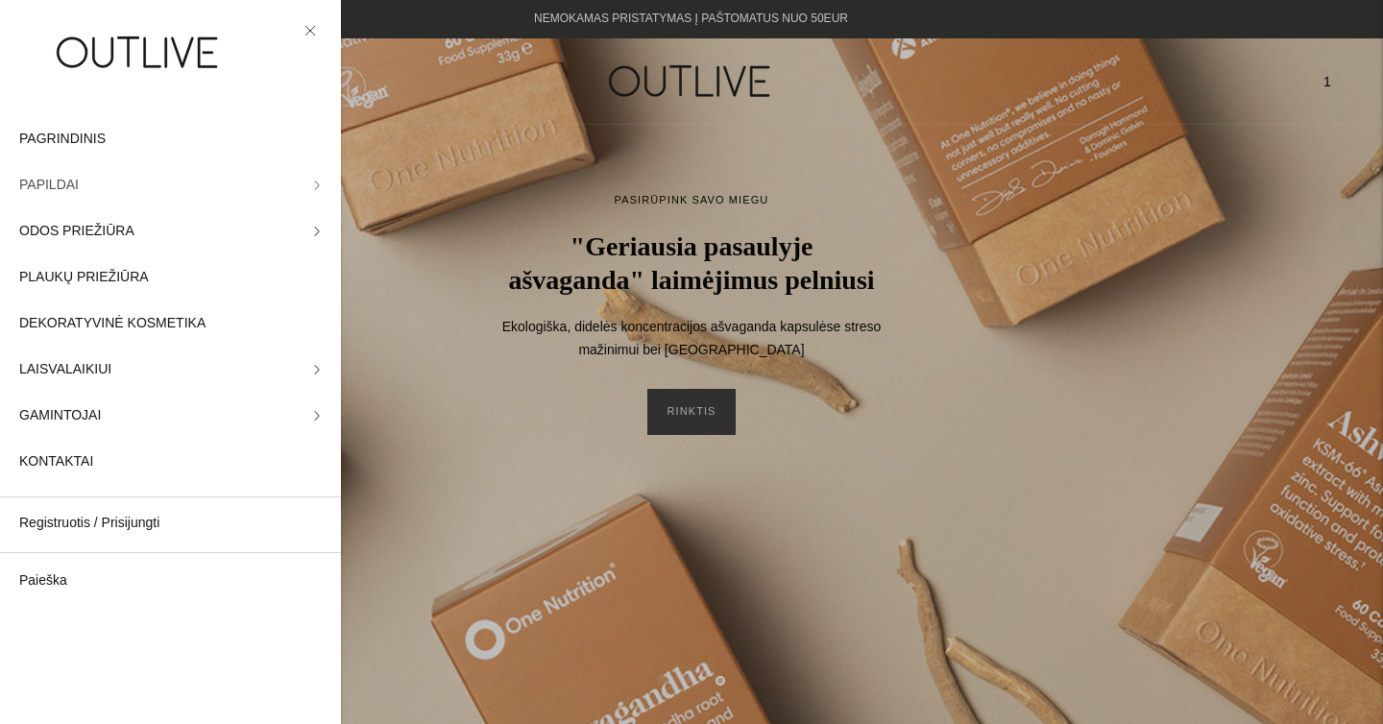
click at [193, 169] on link "PAPILDAI" at bounding box center [170, 185] width 341 height 46
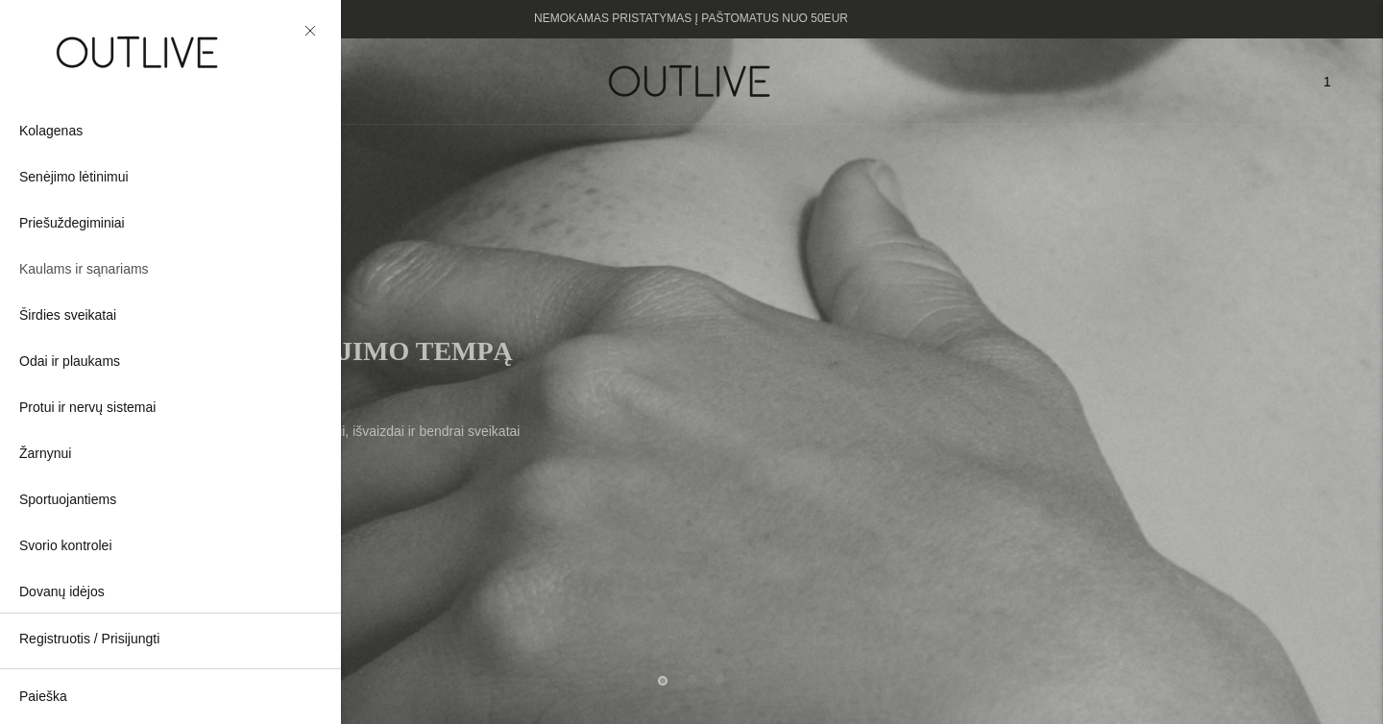
scroll to position [498, 0]
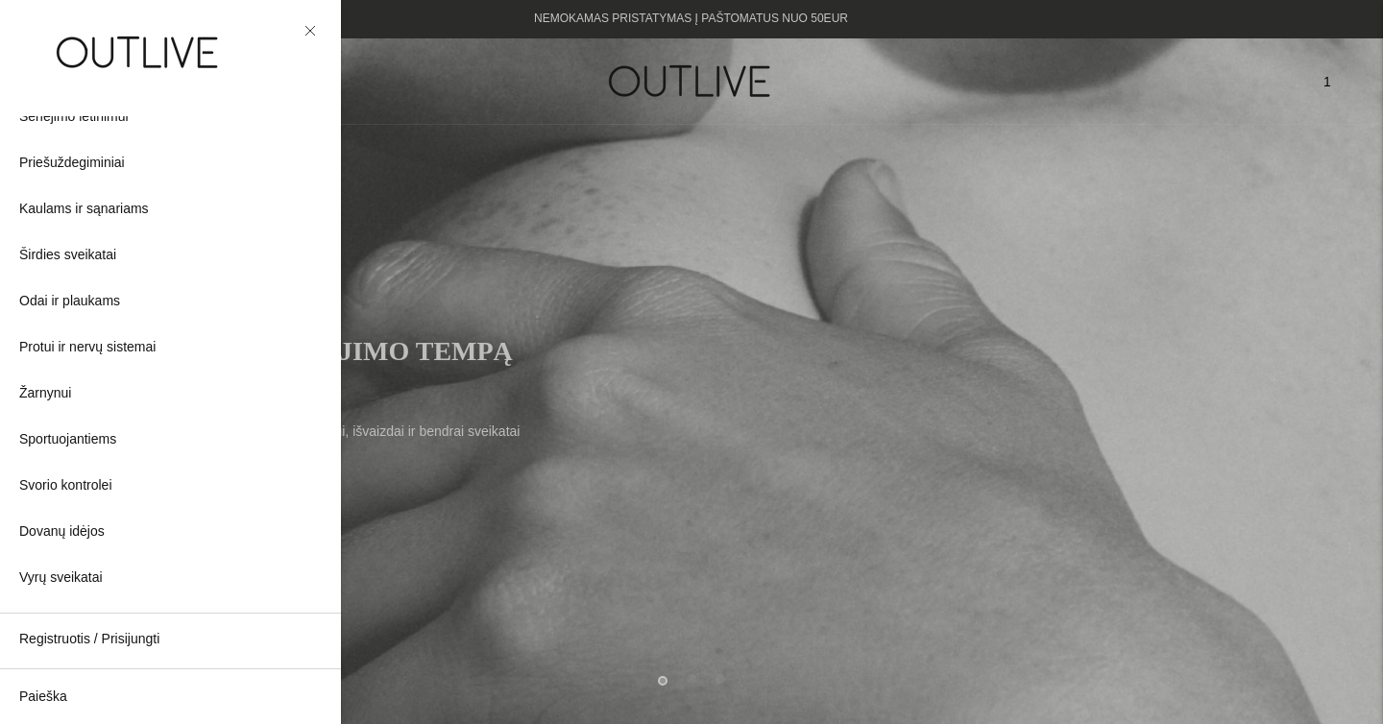
click at [300, 32] on link at bounding box center [310, 30] width 23 height 23
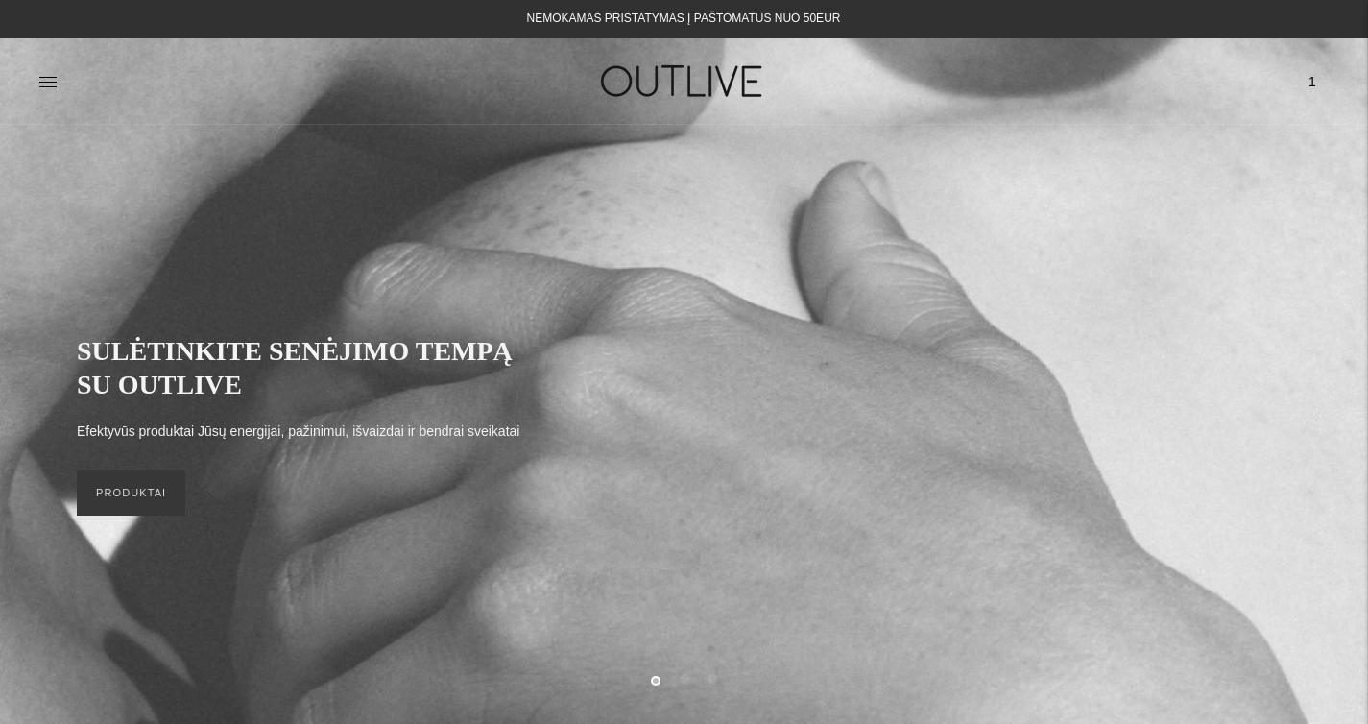
click at [48, 88] on icon at bounding box center [47, 81] width 19 height 19
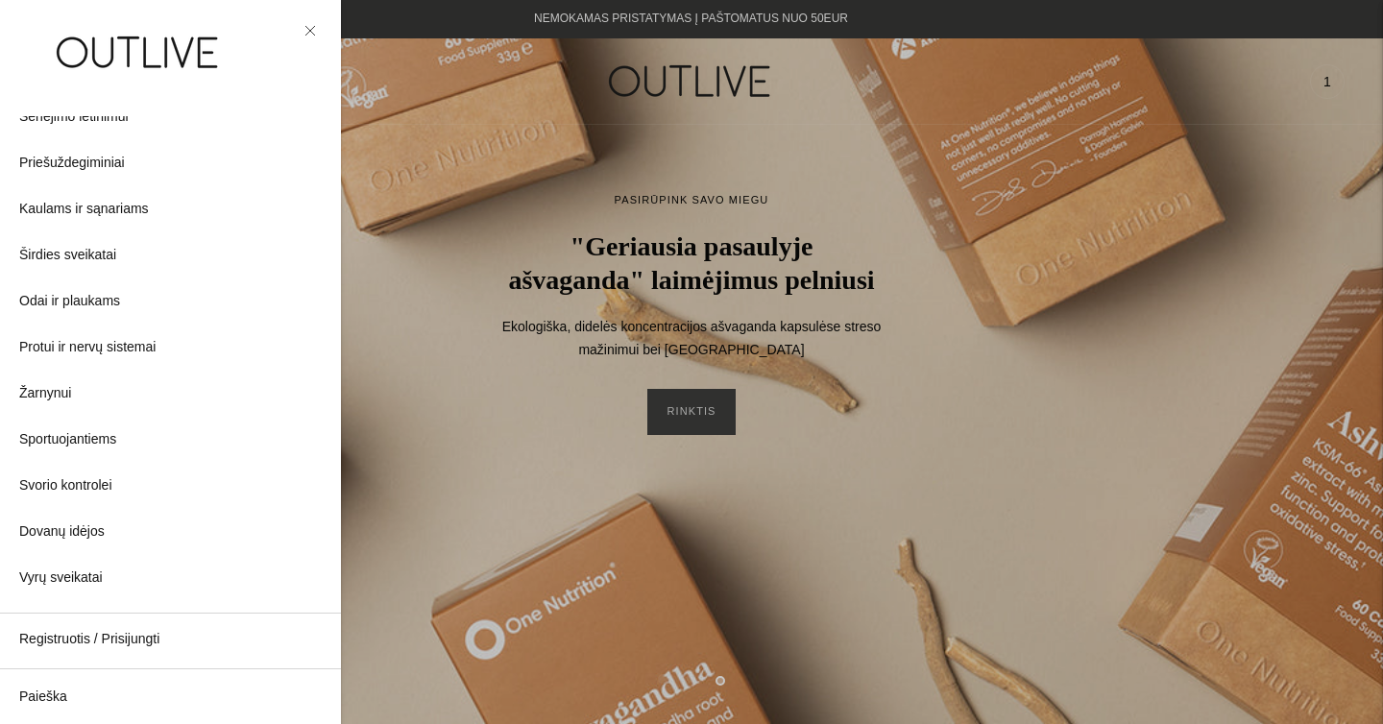
click at [302, 33] on link at bounding box center [310, 30] width 23 height 23
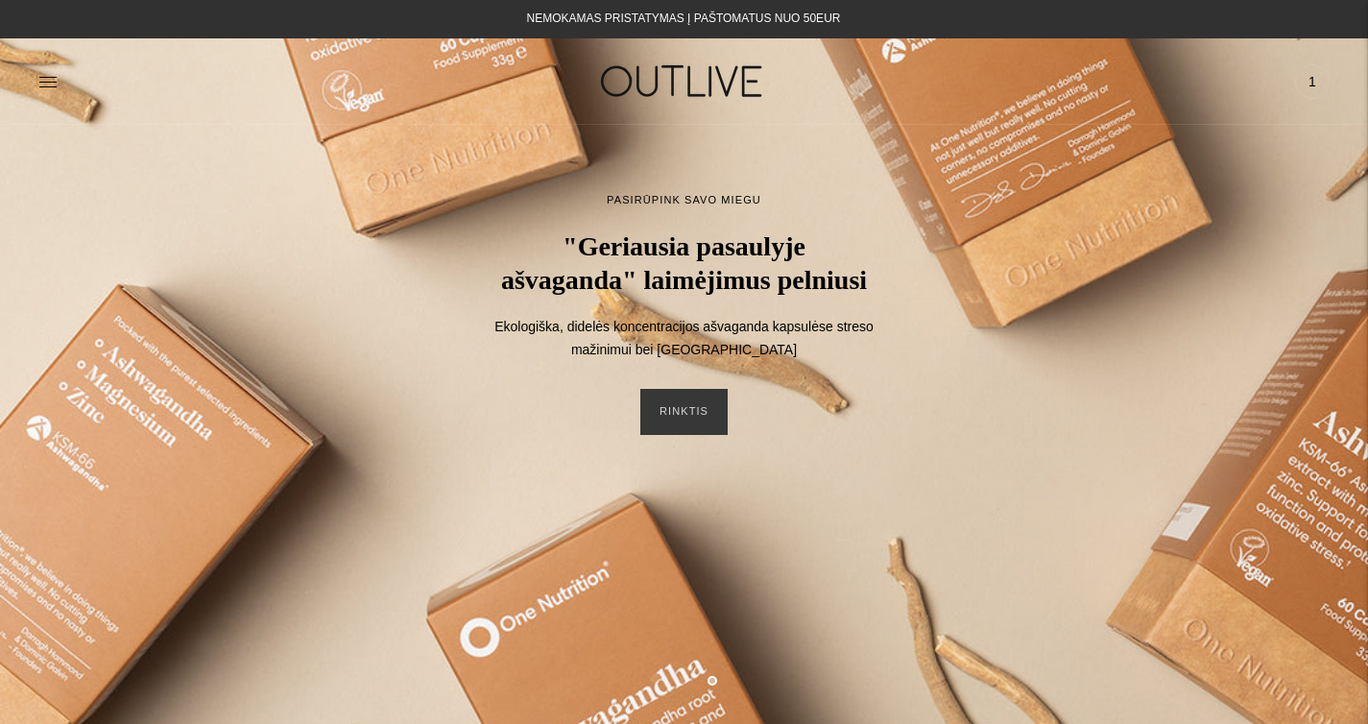
click at [657, 61] on img at bounding box center [684, 81] width 240 height 66
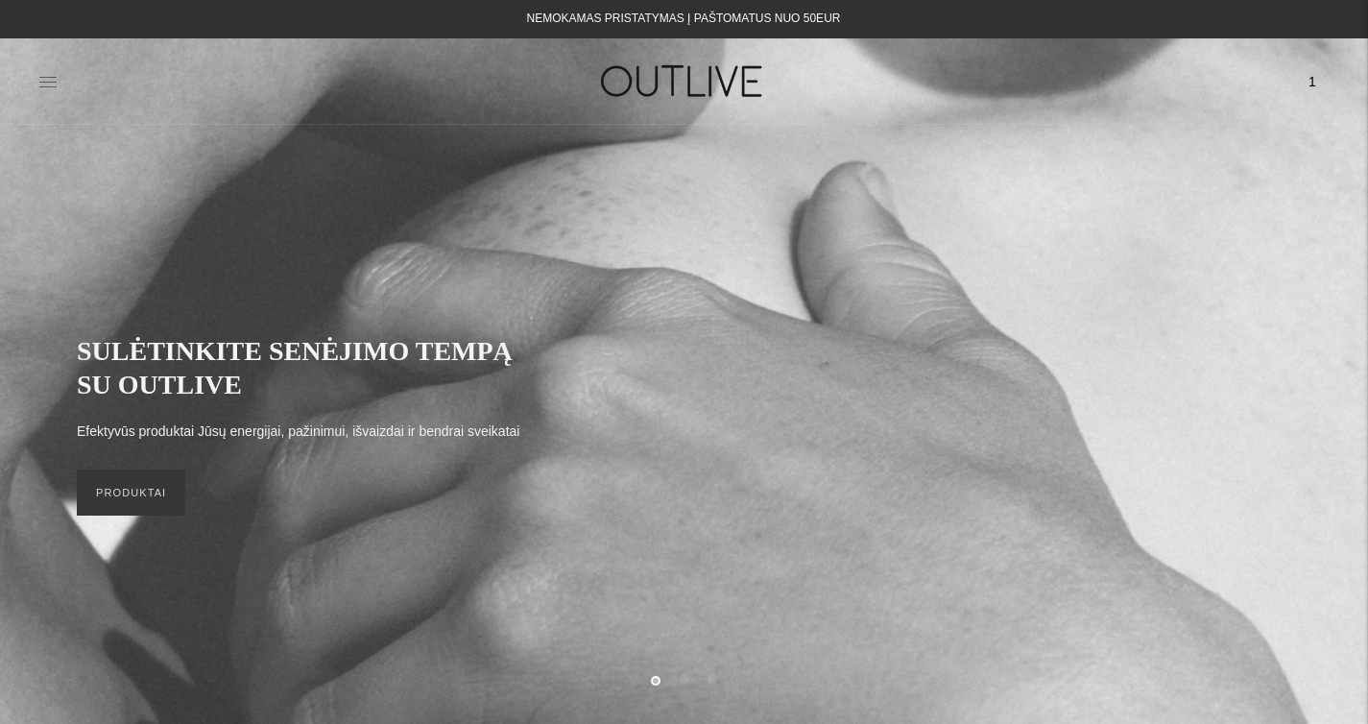
click at [53, 79] on icon at bounding box center [47, 81] width 19 height 19
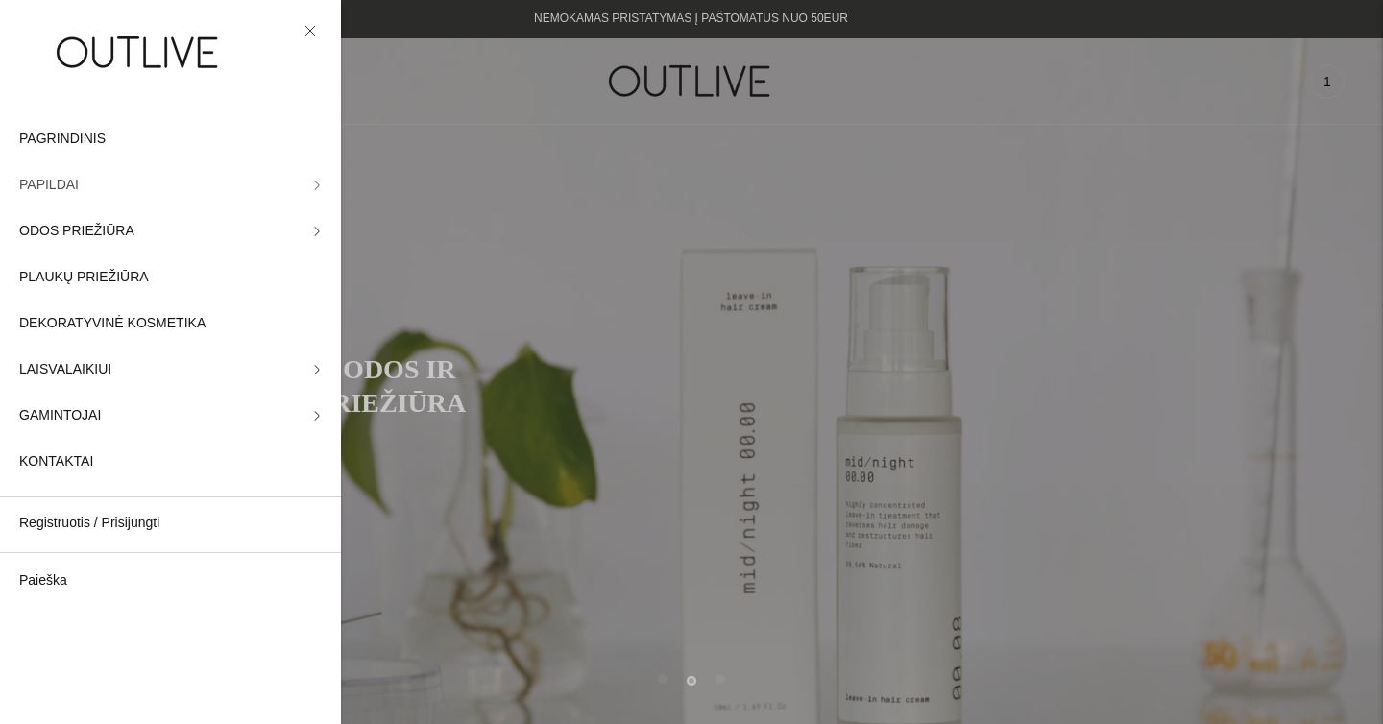
click at [312, 181] on icon at bounding box center [317, 186] width 10 height 10
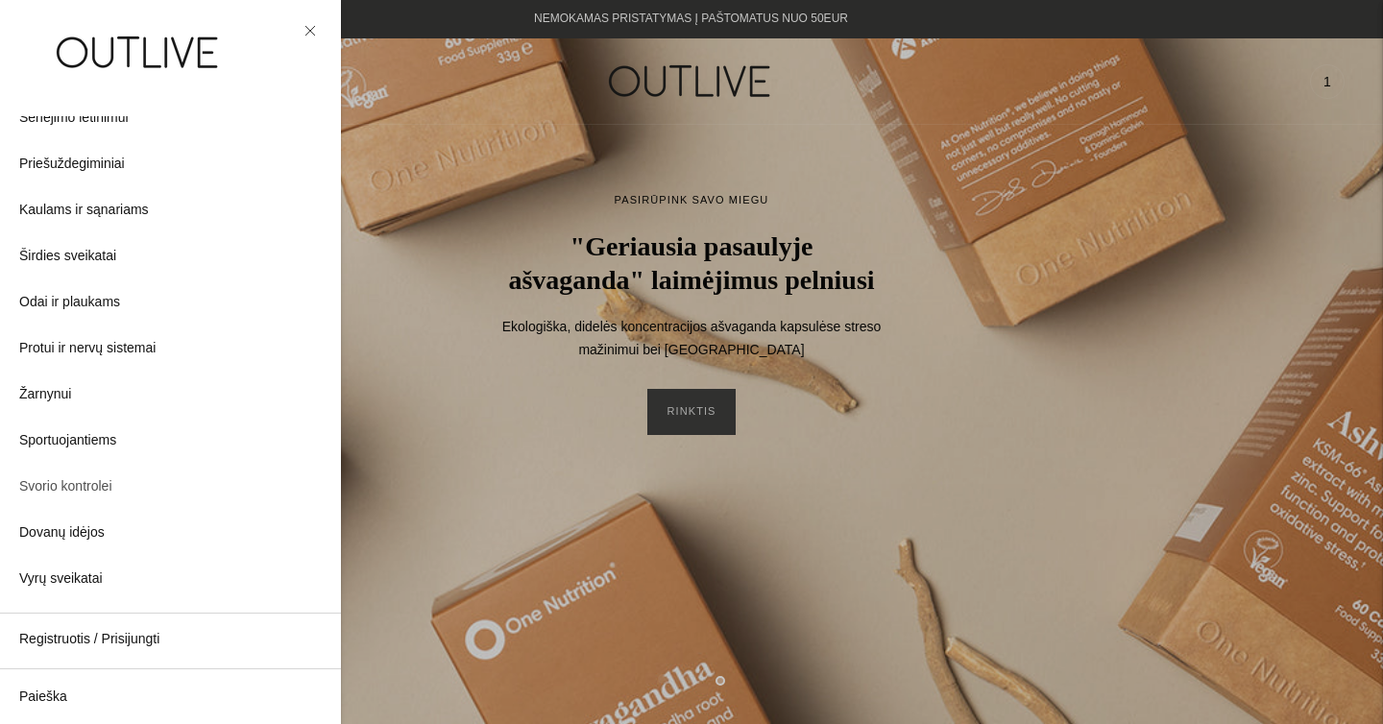
scroll to position [498, 0]
click at [47, 705] on link "Paieška" at bounding box center [170, 697] width 341 height 46
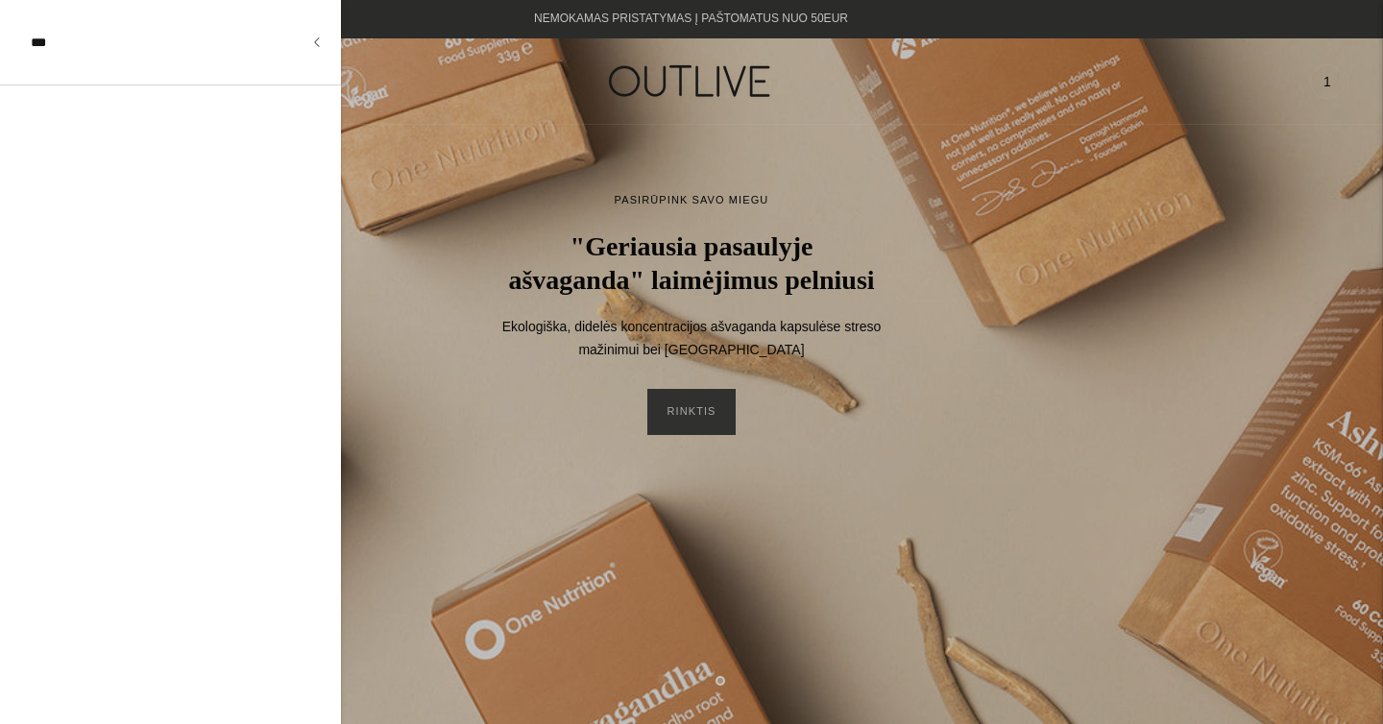
type input "***"
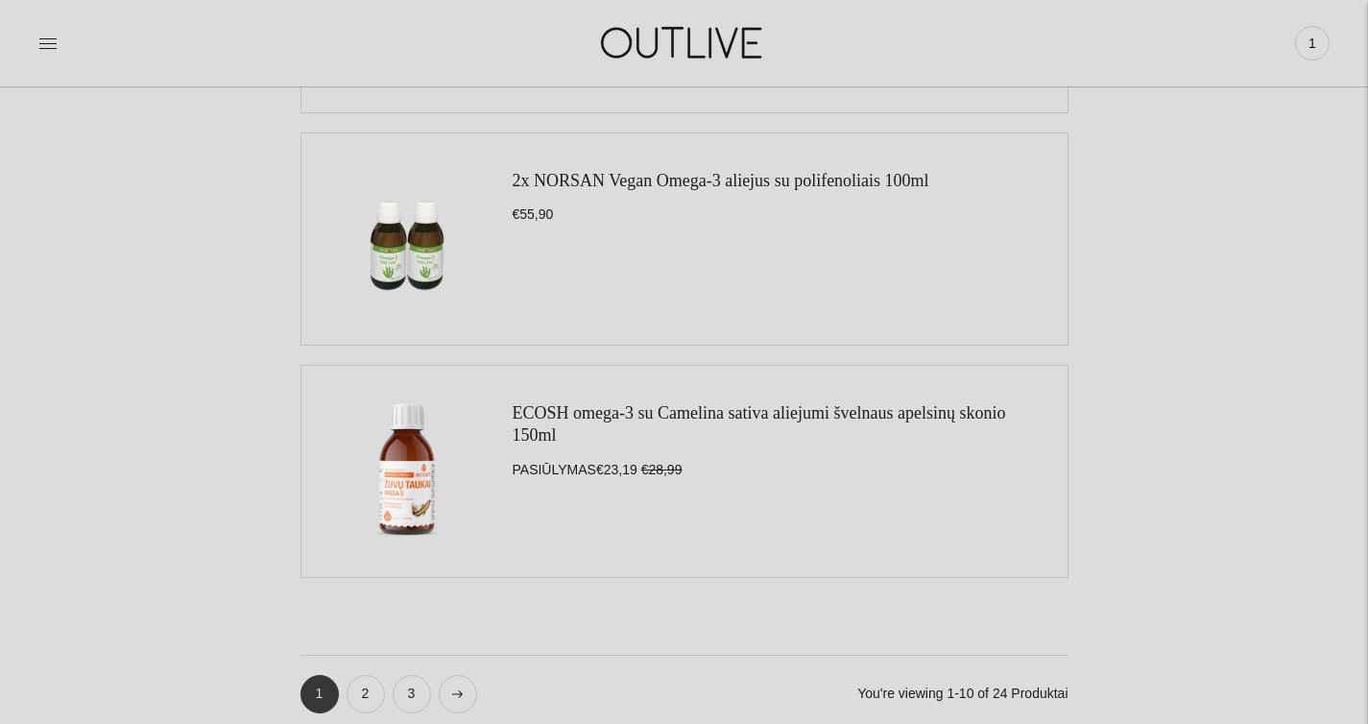
scroll to position [2254, 0]
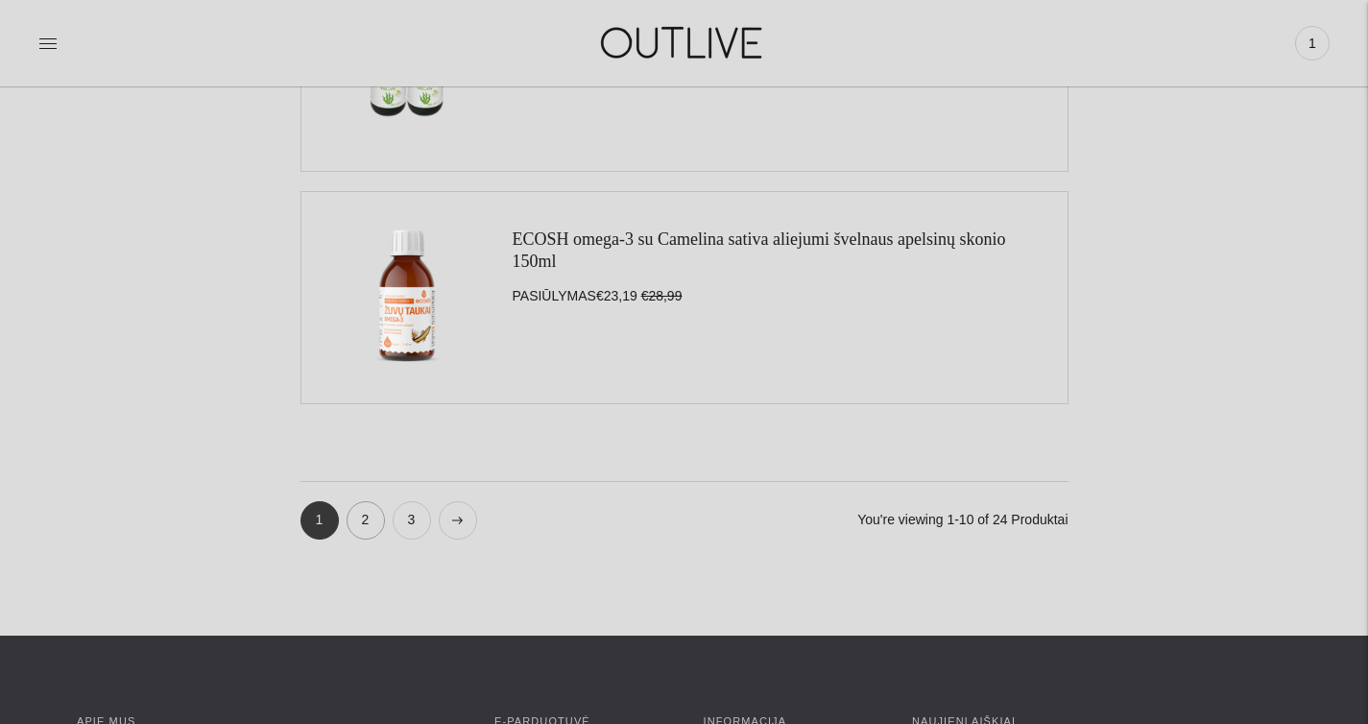
click at [367, 521] on link "2" at bounding box center [366, 520] width 38 height 38
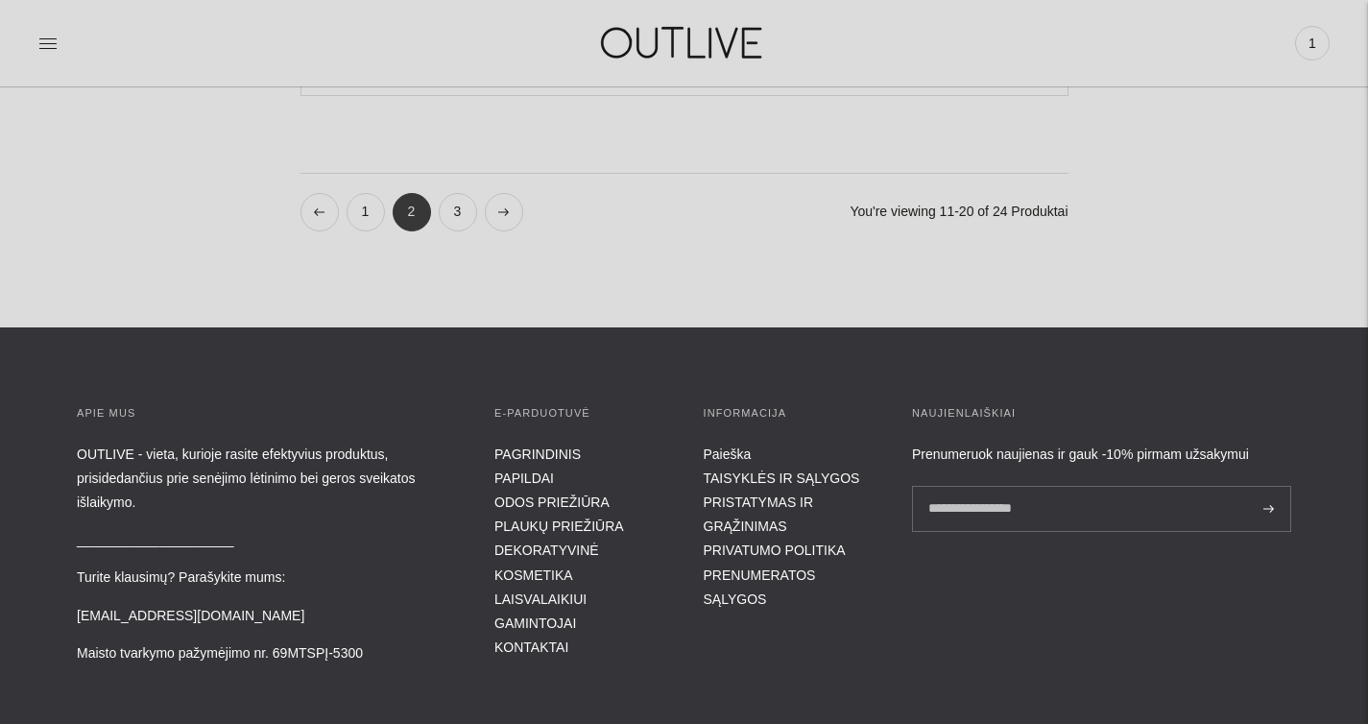
scroll to position [2428, 0]
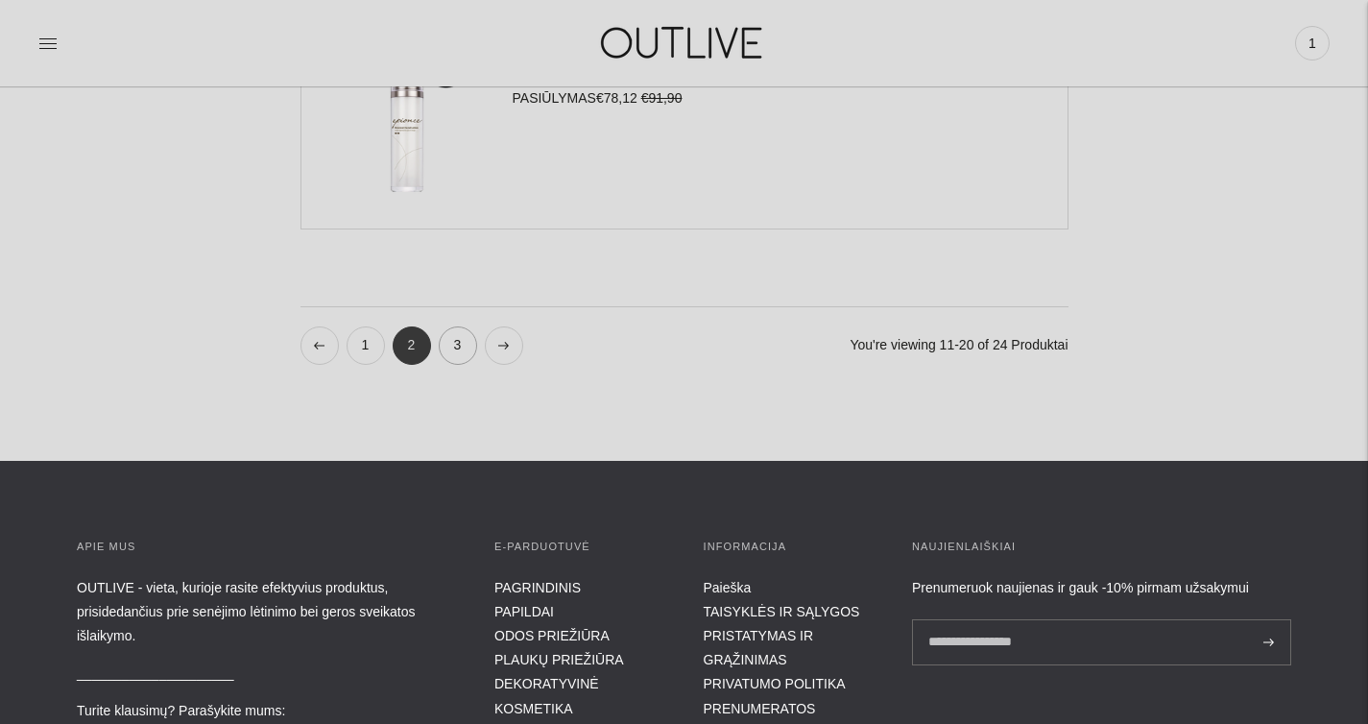
click at [466, 353] on link "3" at bounding box center [458, 345] width 38 height 38
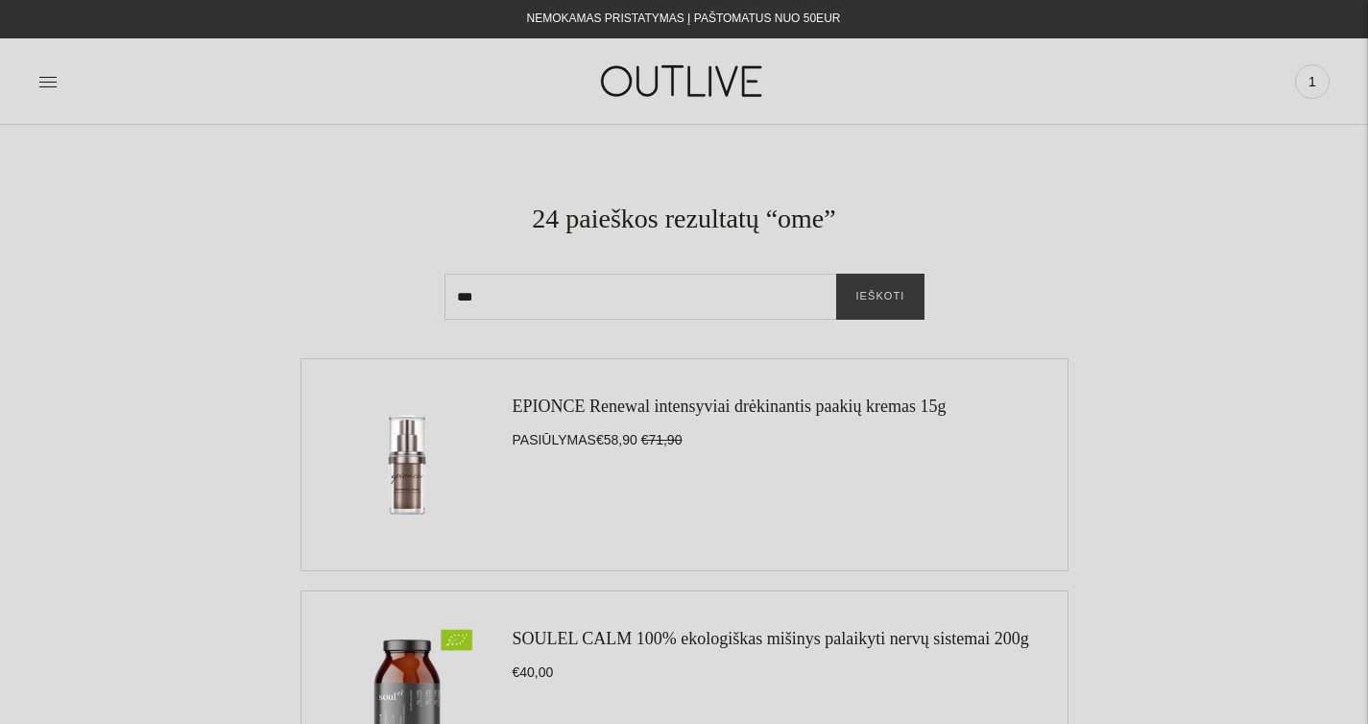
click at [587, 307] on input "***" at bounding box center [685, 297] width 480 height 46
